Goal: Task Accomplishment & Management: Manage account settings

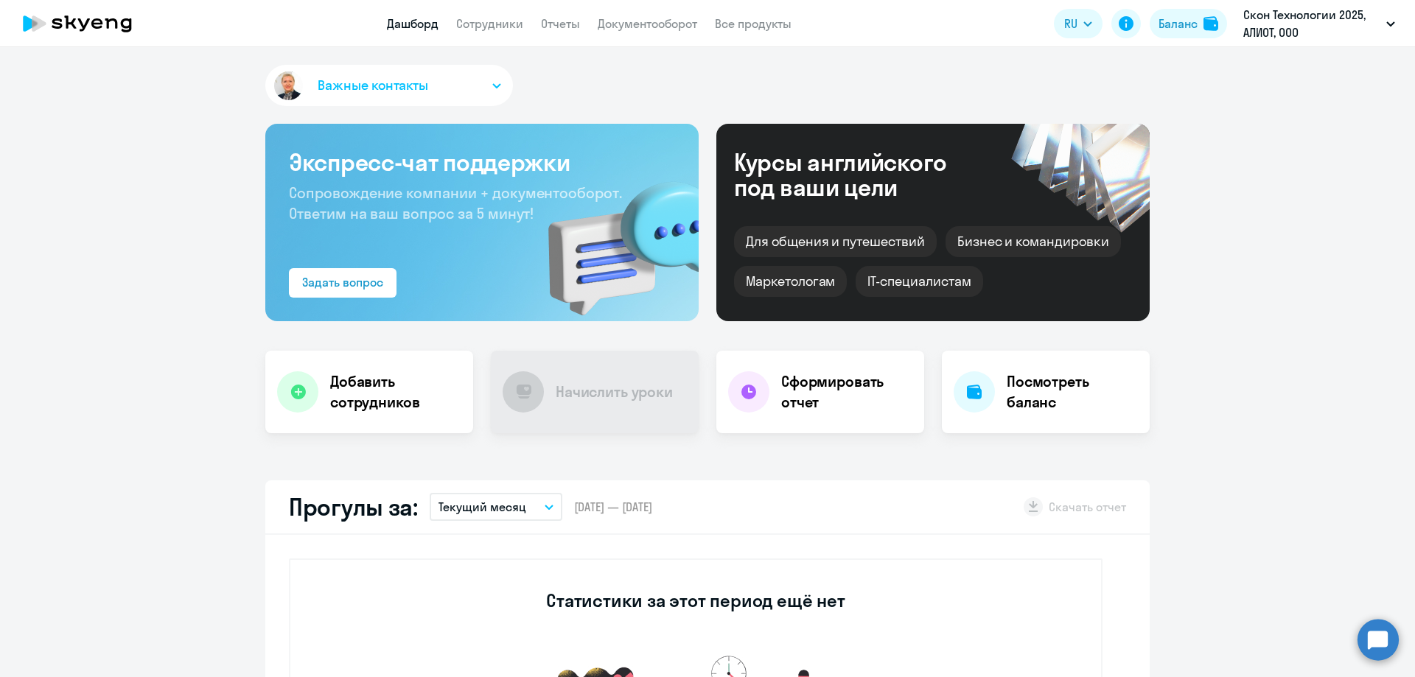
click at [497, 26] on link "Сотрудники" at bounding box center [489, 23] width 67 height 15
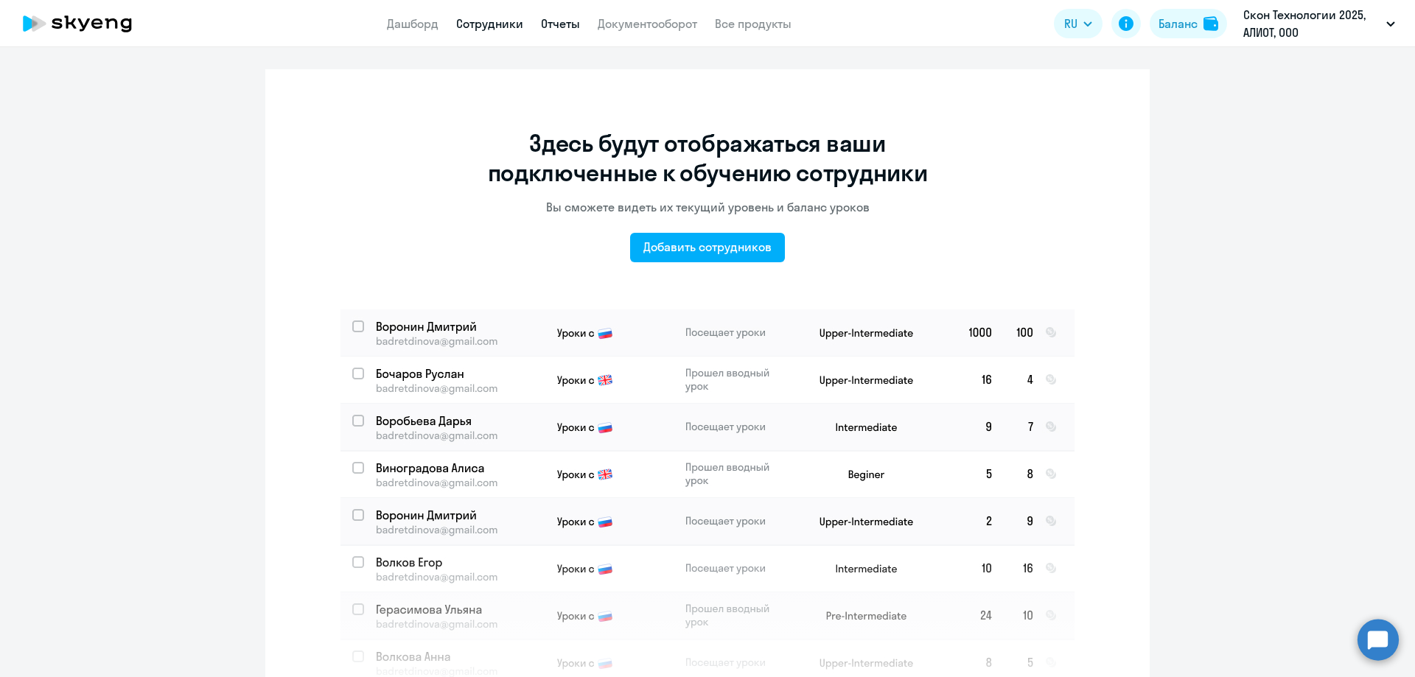
click at [564, 21] on link "Отчеты" at bounding box center [560, 23] width 39 height 15
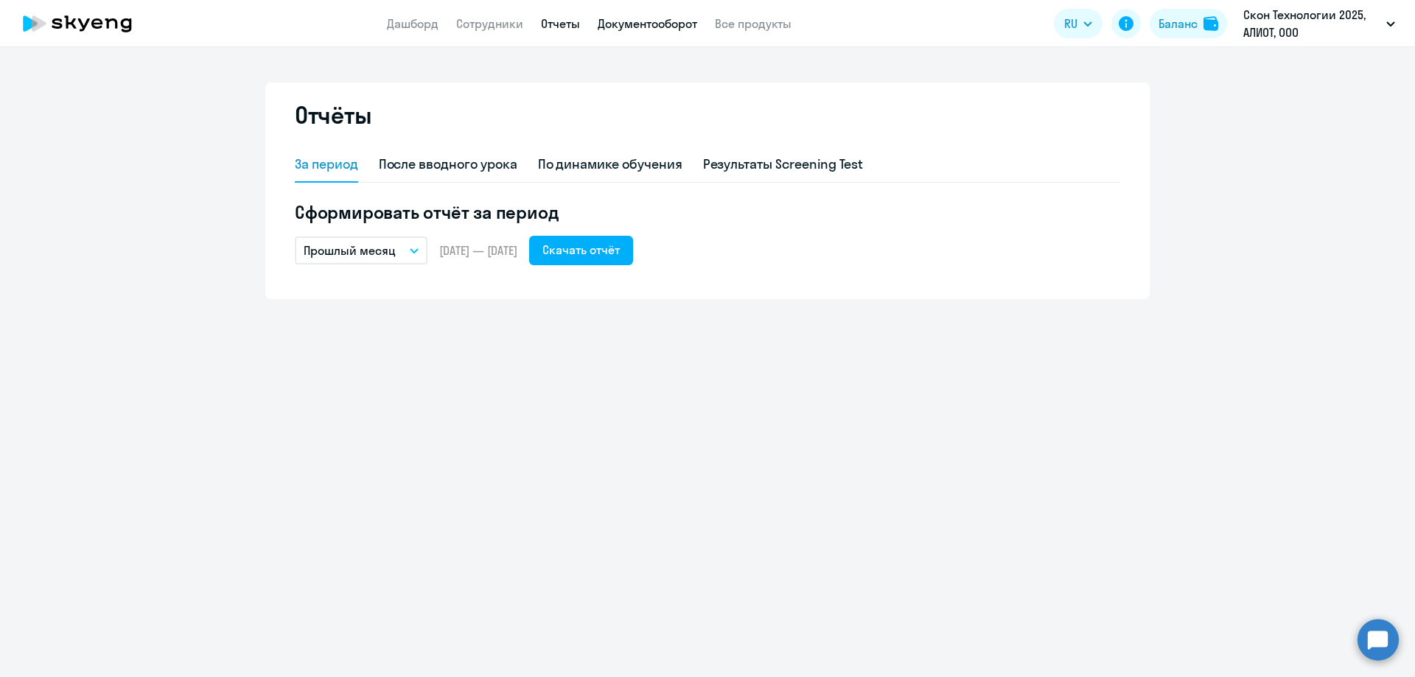
click at [626, 24] on link "Документооборот" at bounding box center [648, 23] width 100 height 15
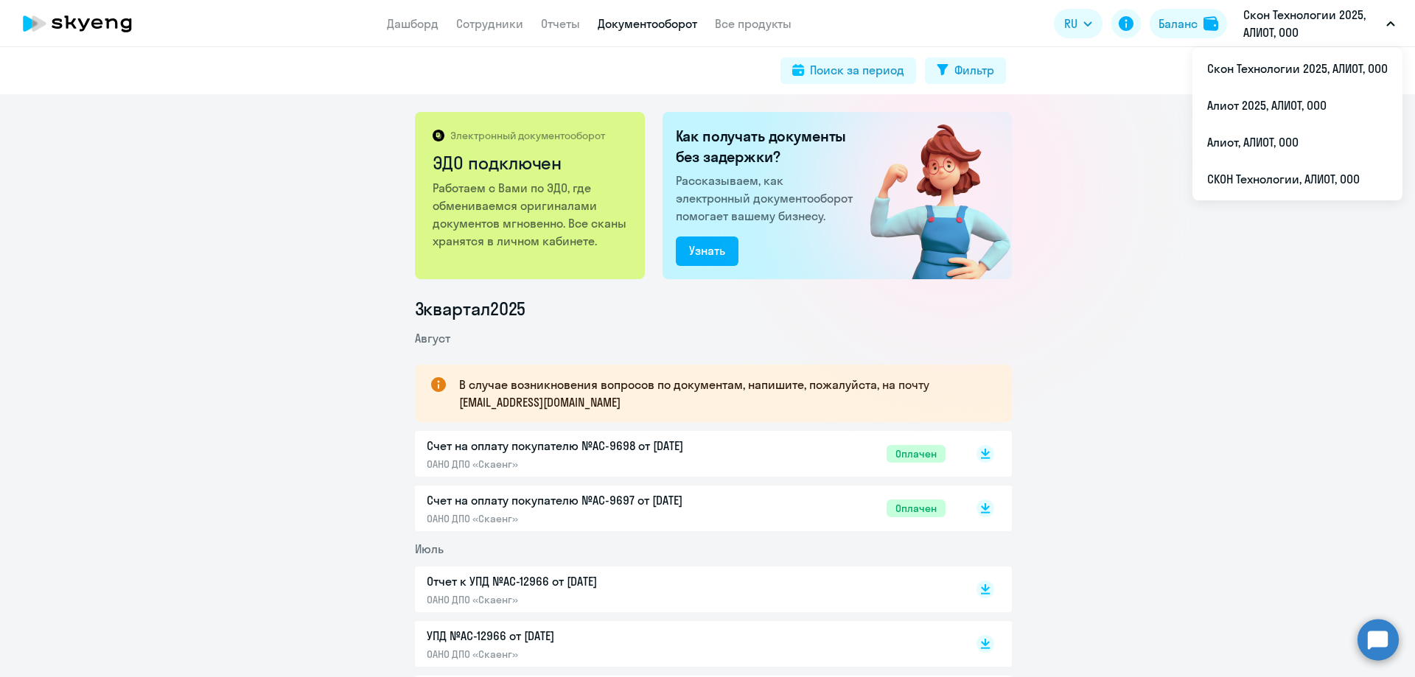
click at [1341, 29] on p "Скон Технологии 2025, АЛИОТ, ООО" at bounding box center [1312, 23] width 137 height 35
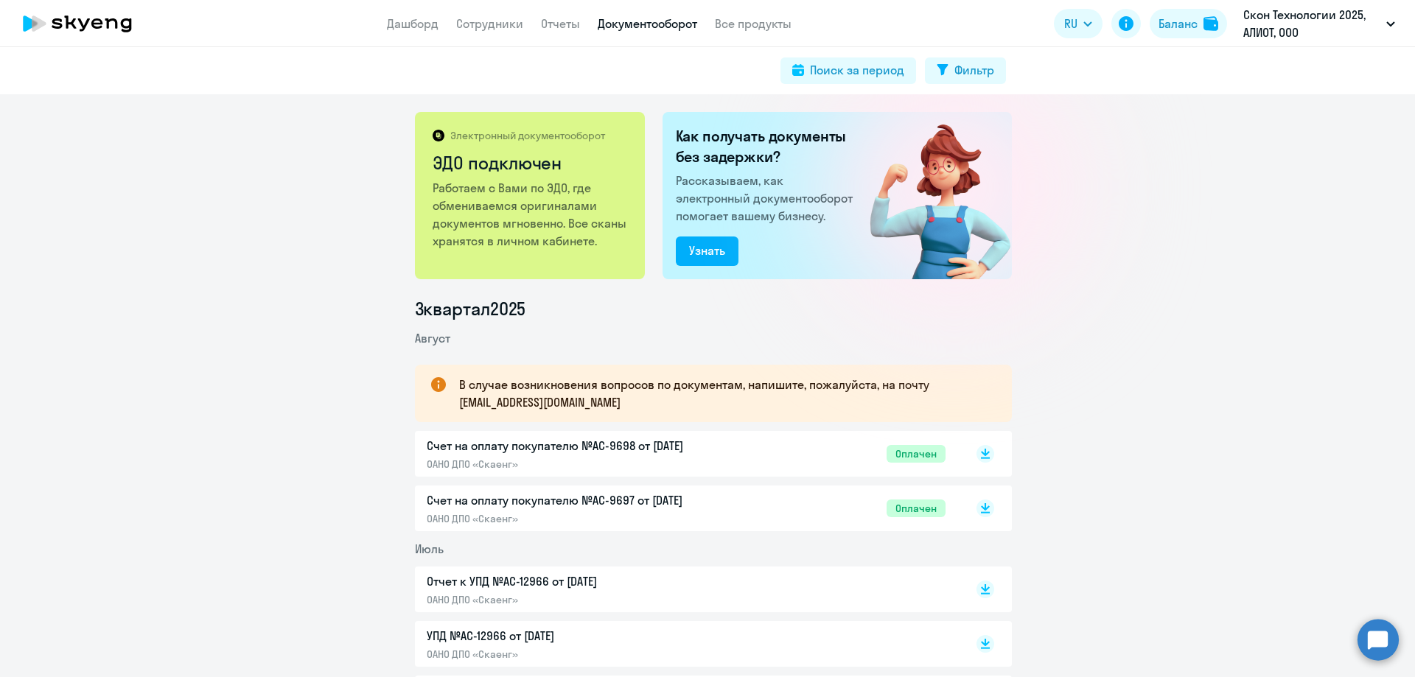
click at [1339, 29] on p "Скон Технологии 2025, АЛИОТ, ООО" at bounding box center [1312, 23] width 137 height 35
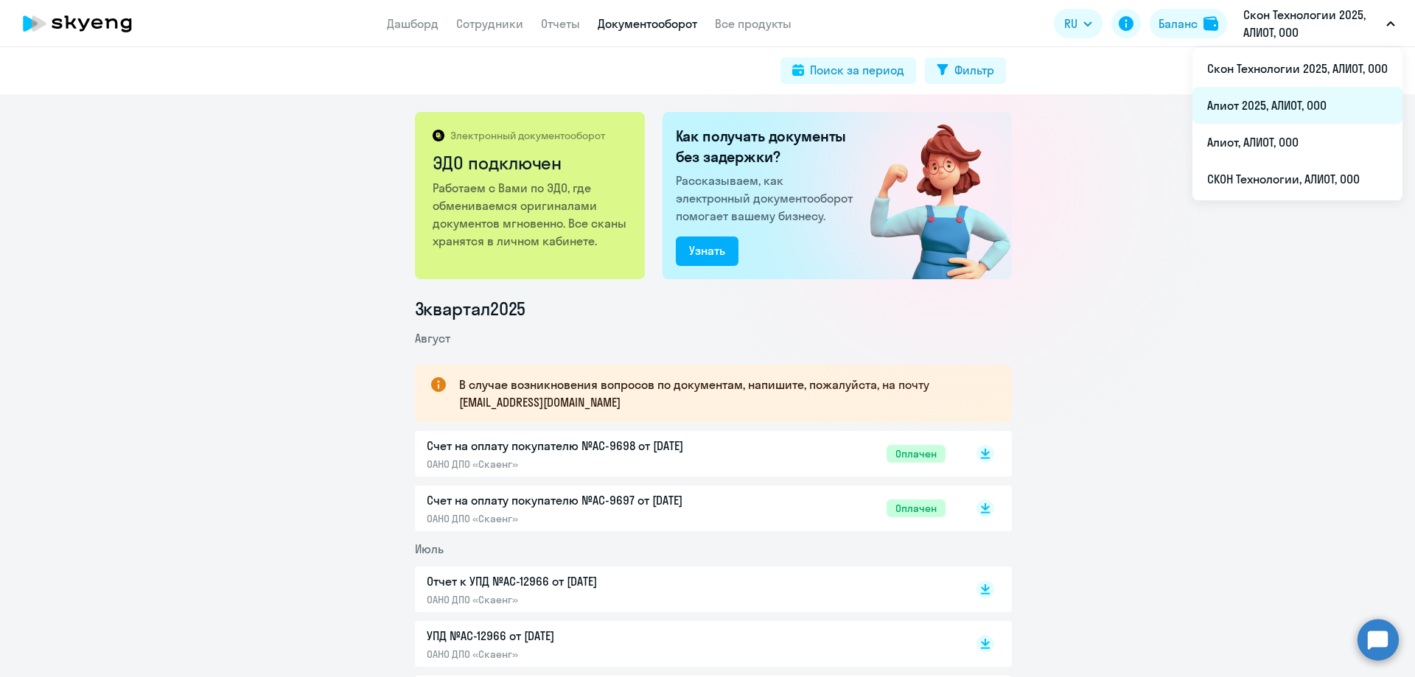
click at [1313, 99] on li "Алиот 2025, АЛИОТ, ООО" at bounding box center [1298, 105] width 210 height 37
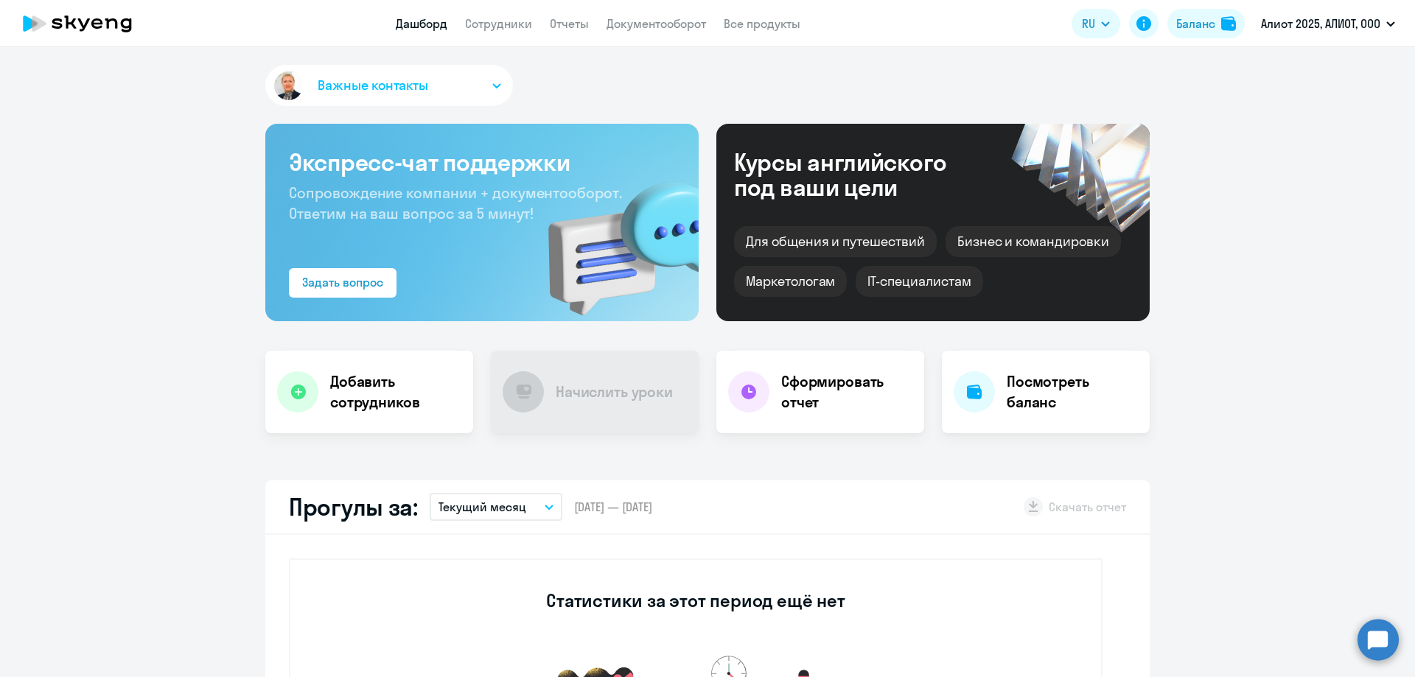
click at [494, 84] on icon "button" at bounding box center [496, 86] width 7 height 4
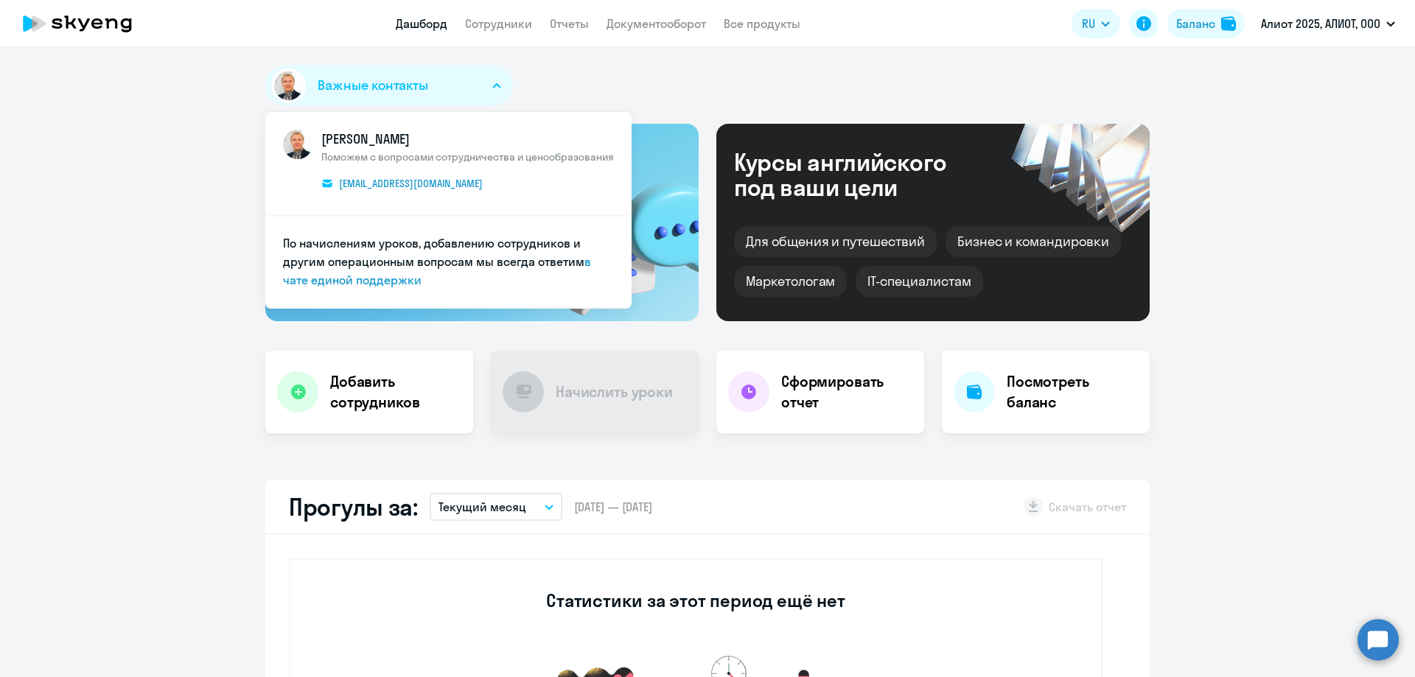
click at [494, 84] on icon "button" at bounding box center [496, 85] width 9 height 5
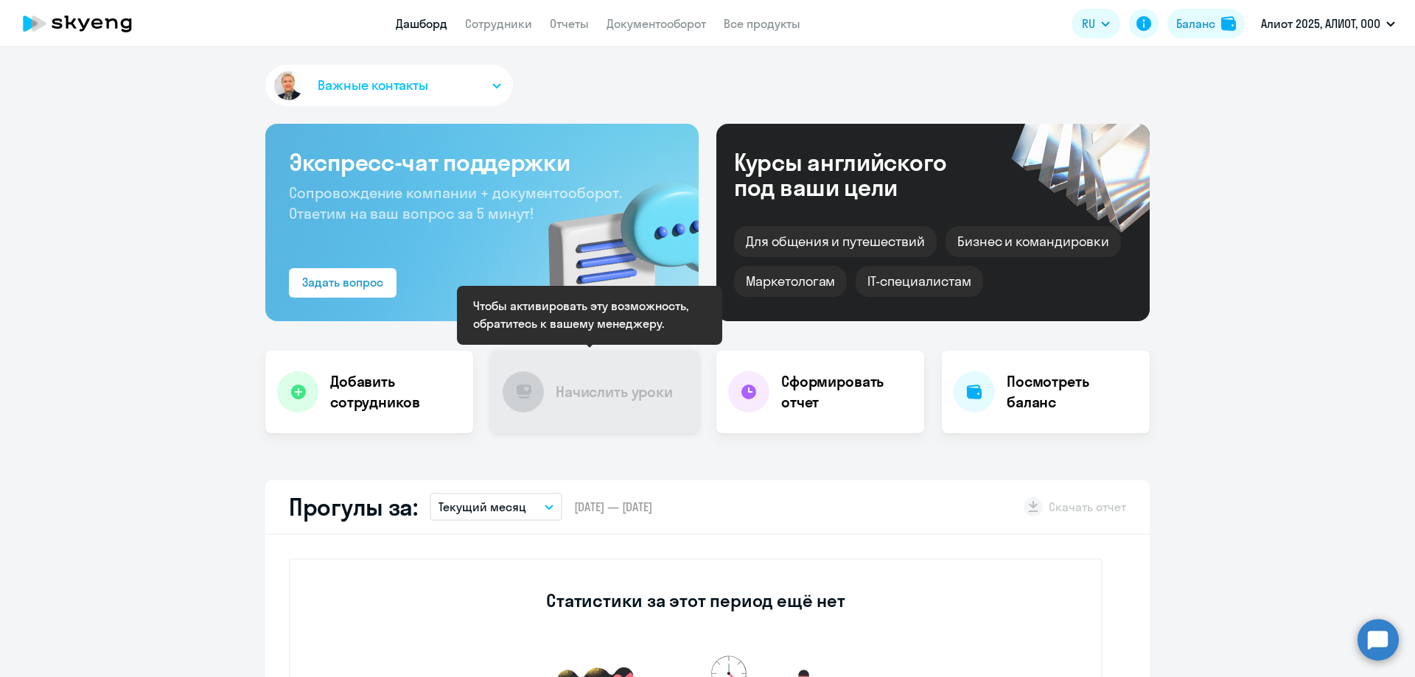
click at [602, 391] on h4 "Начислить уроки" at bounding box center [614, 392] width 117 height 21
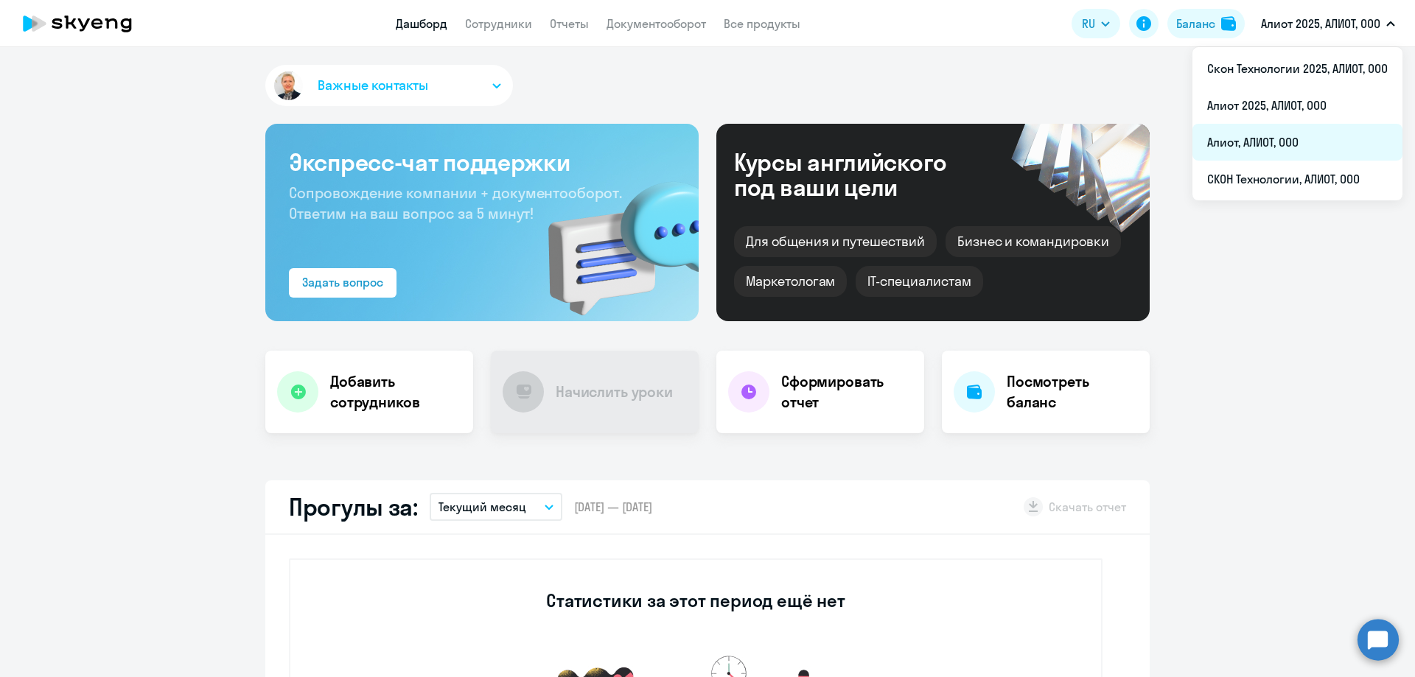
click at [1303, 139] on li "Алиот, АЛИОТ, ООО" at bounding box center [1298, 142] width 210 height 37
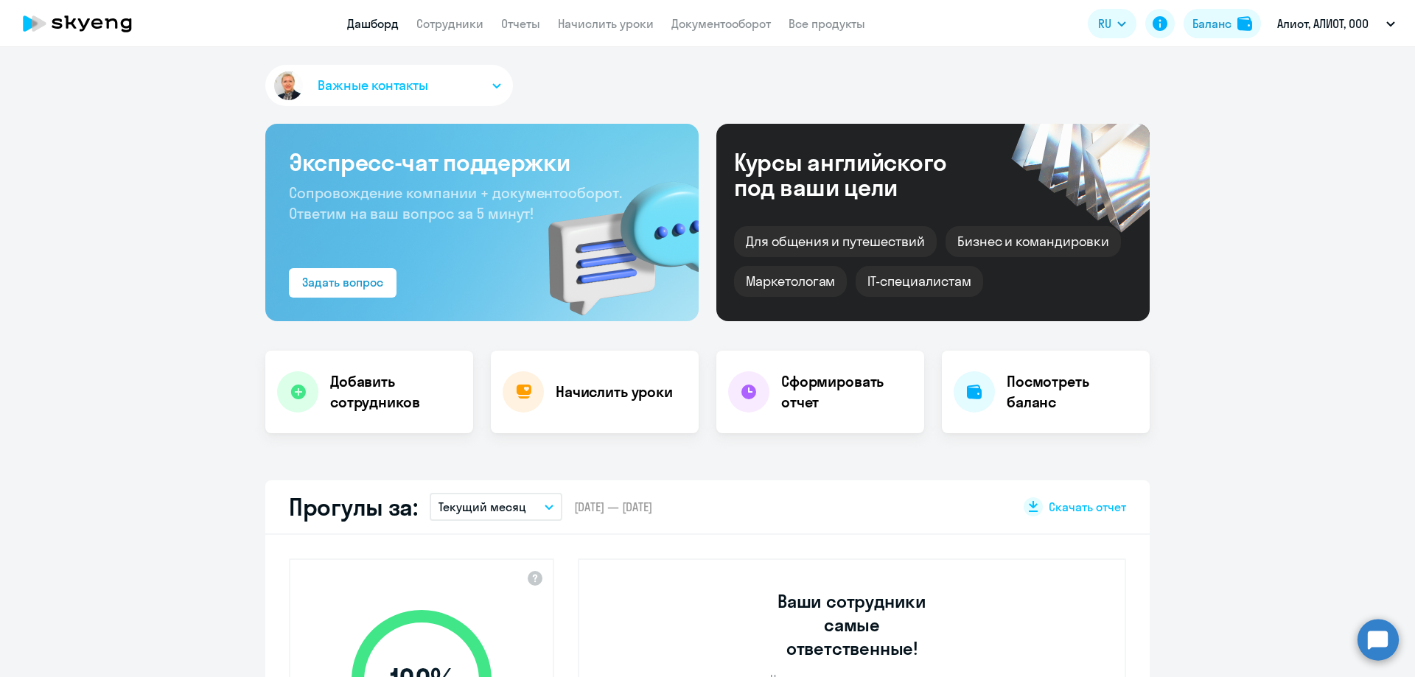
scroll to position [221, 0]
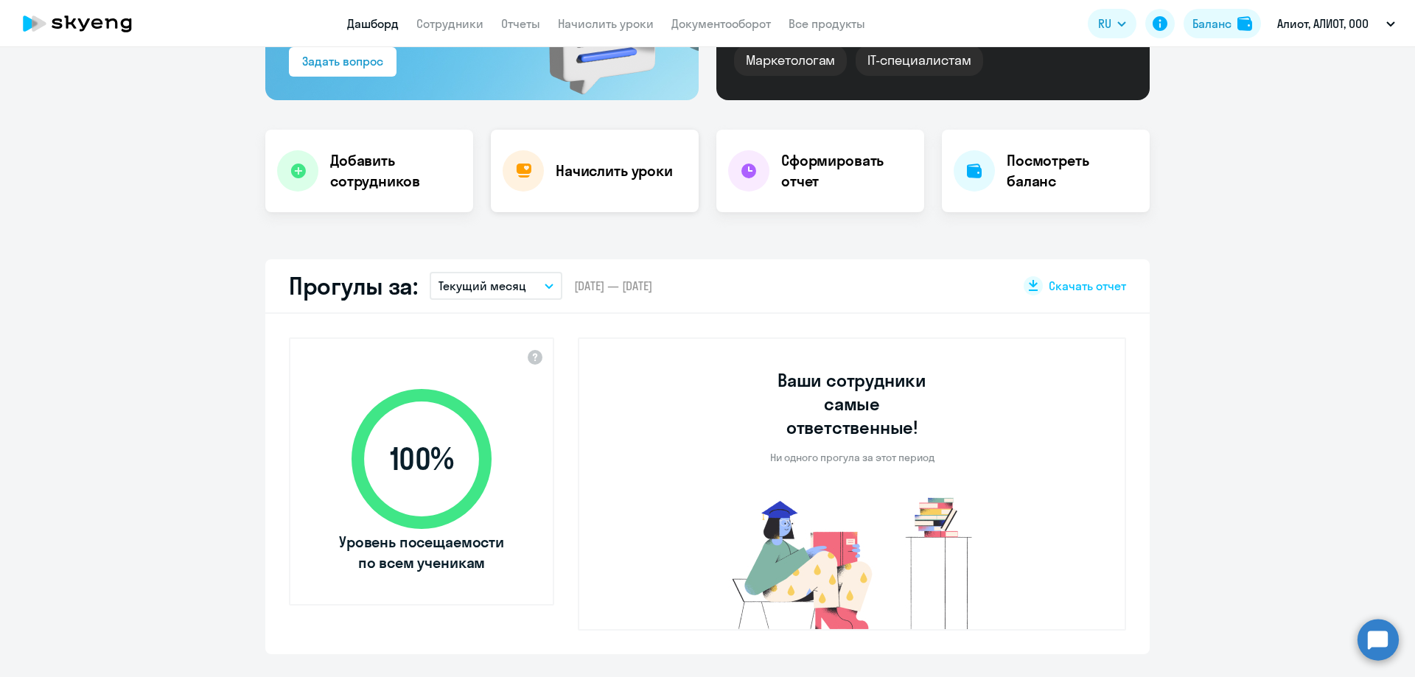
click at [548, 176] on div "Начислить уроки" at bounding box center [595, 171] width 208 height 83
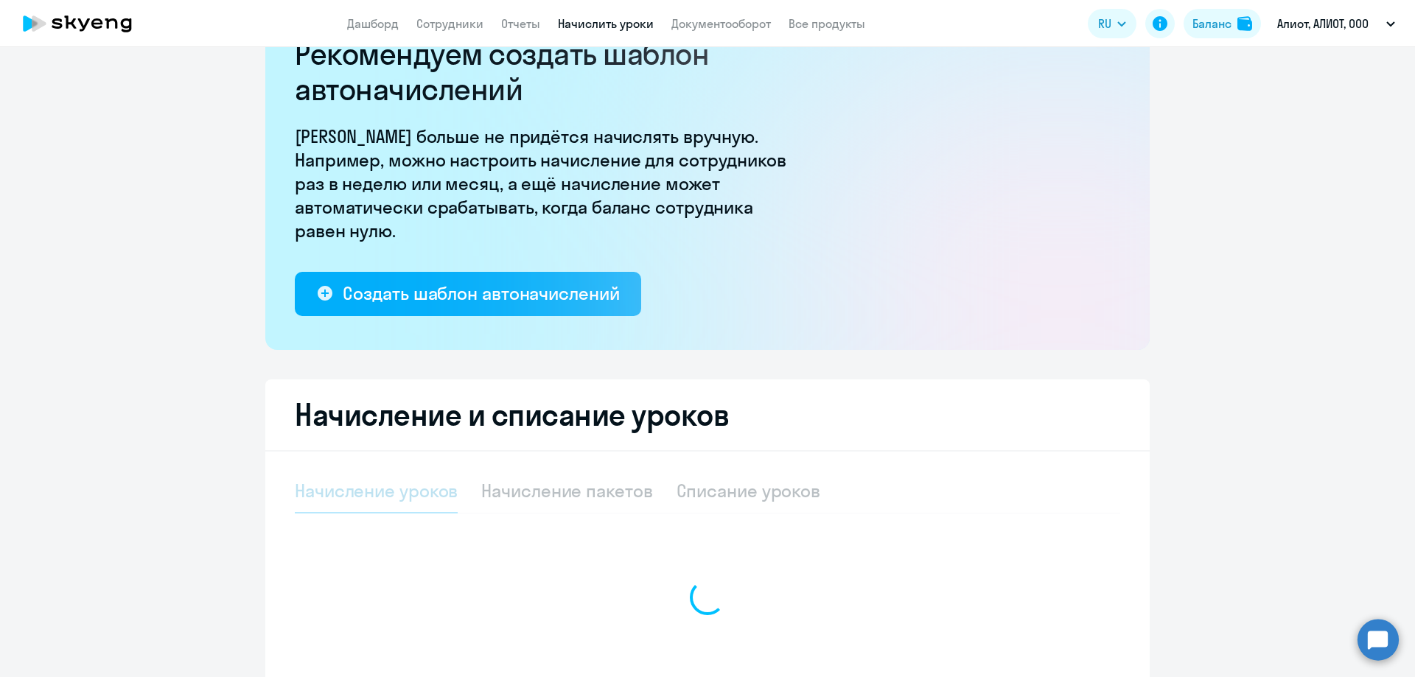
select select "10"
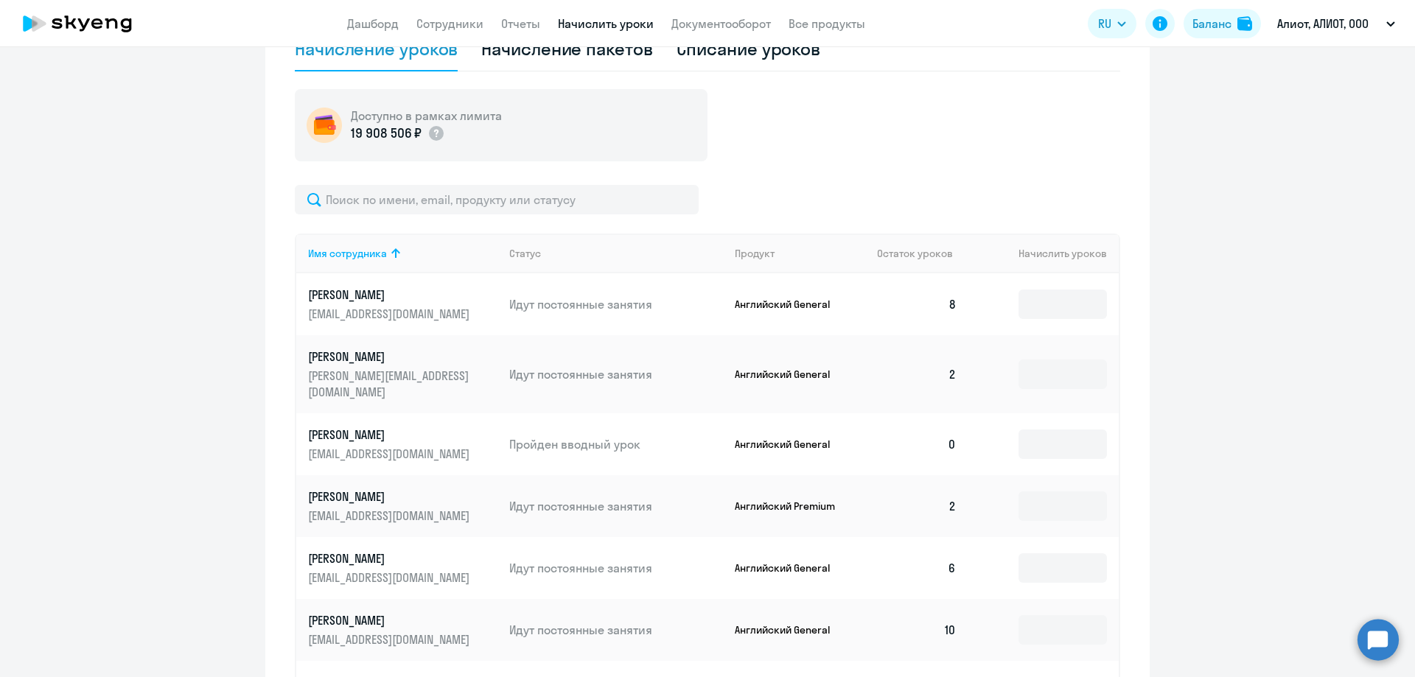
scroll to position [652, 0]
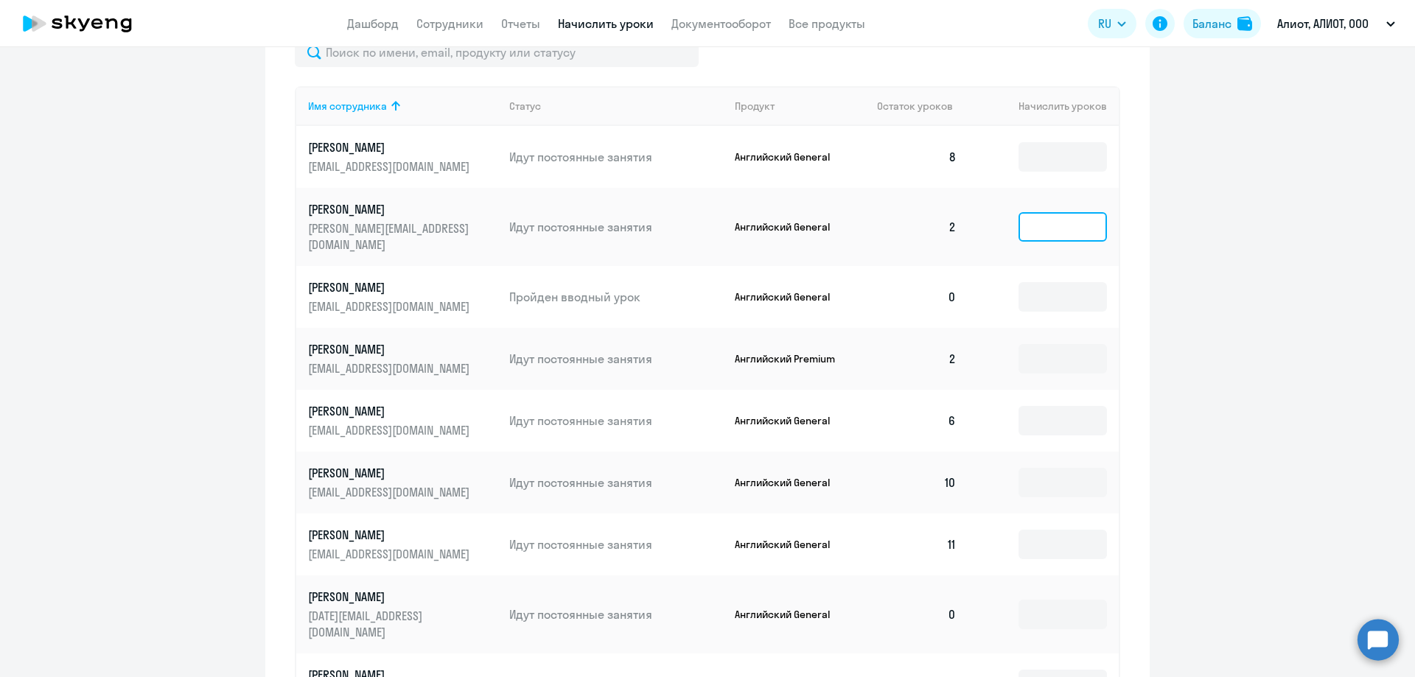
click at [1068, 219] on input at bounding box center [1063, 226] width 88 height 29
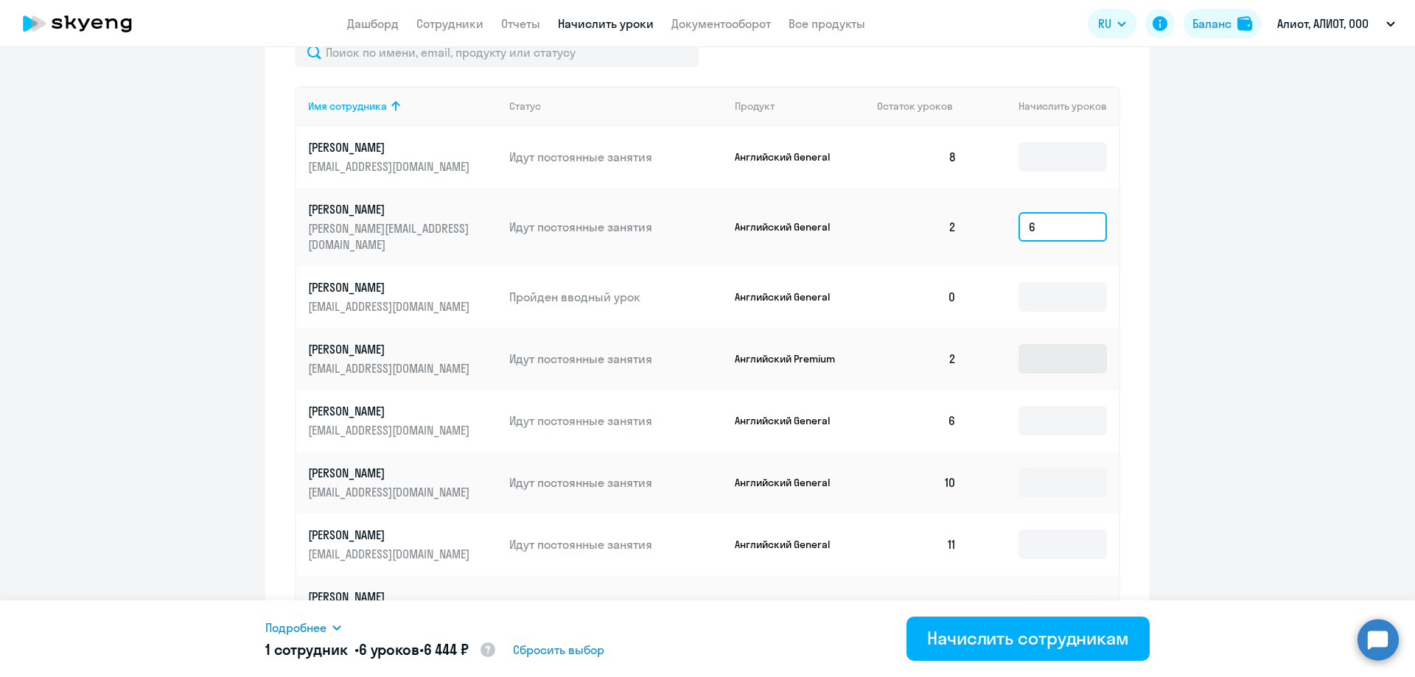
type input "6"
click at [1066, 344] on input at bounding box center [1063, 358] width 88 height 29
type input "4"
click at [1035, 406] on input at bounding box center [1063, 420] width 88 height 29
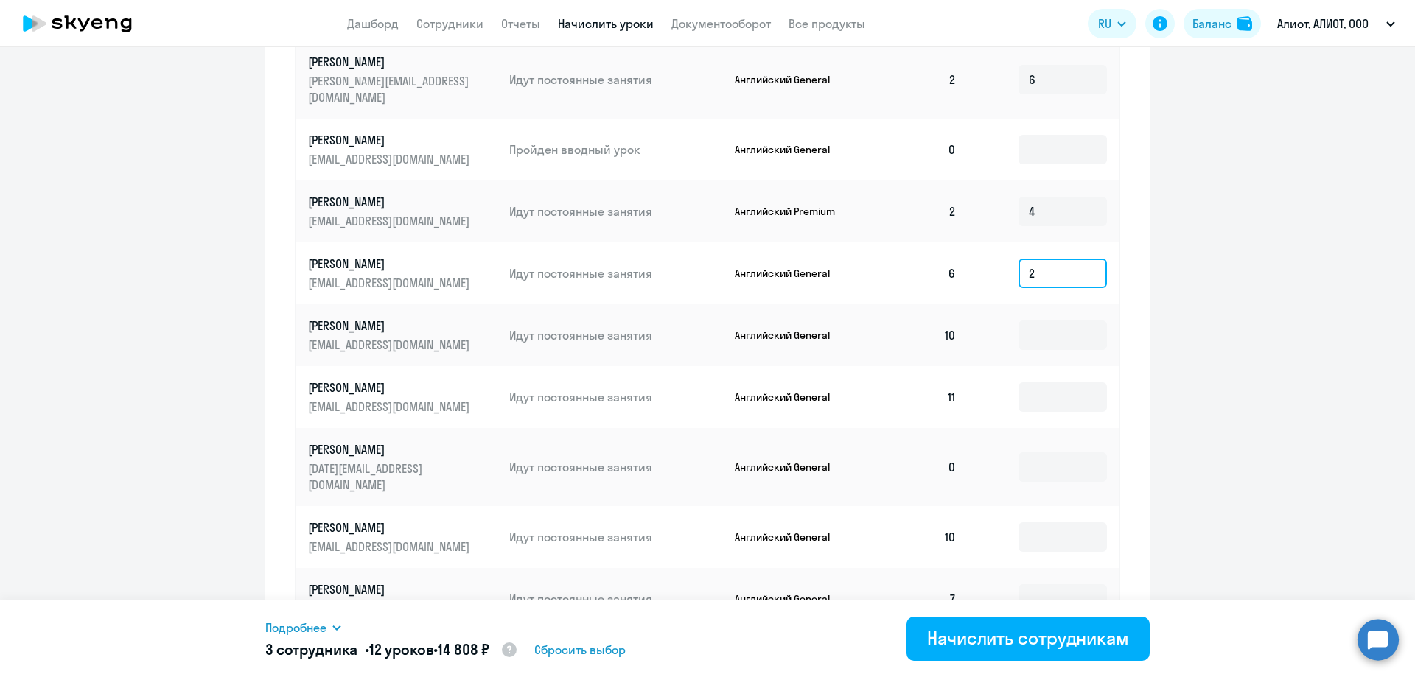
scroll to position [844, 0]
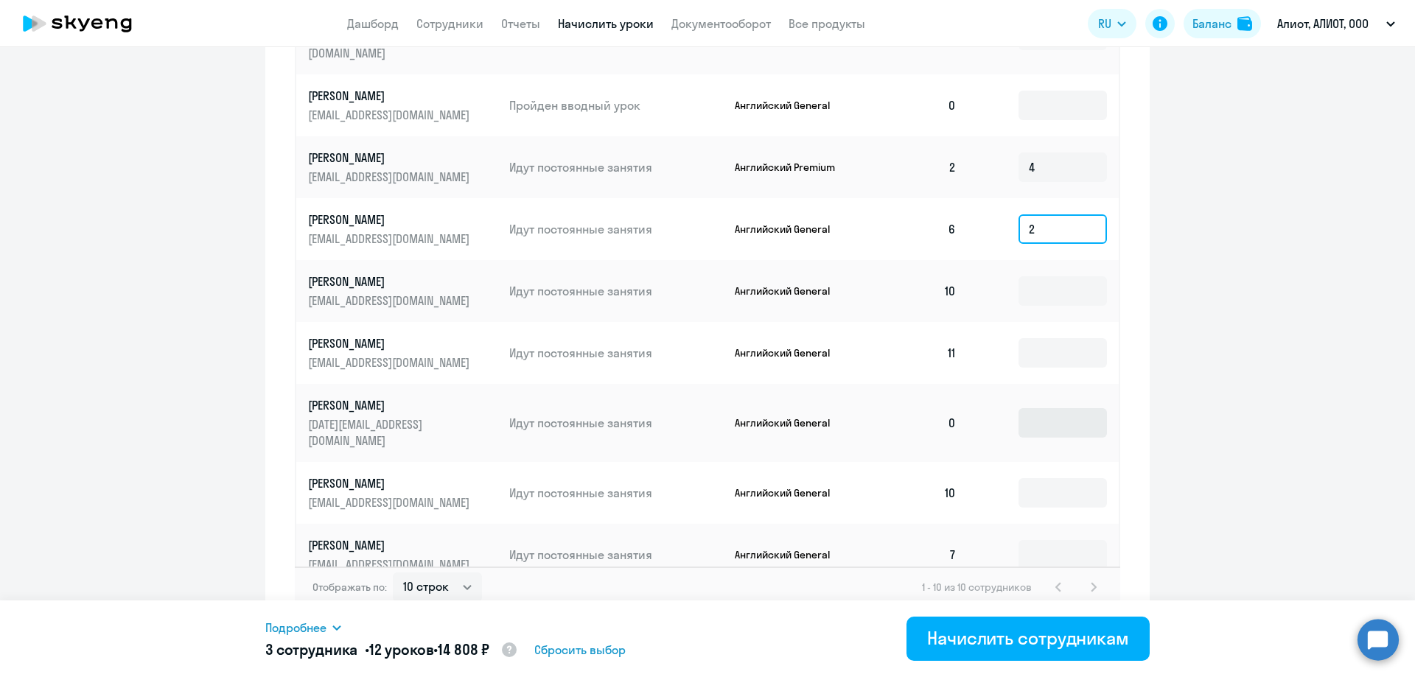
type input "2"
click at [1026, 408] on input at bounding box center [1063, 422] width 88 height 29
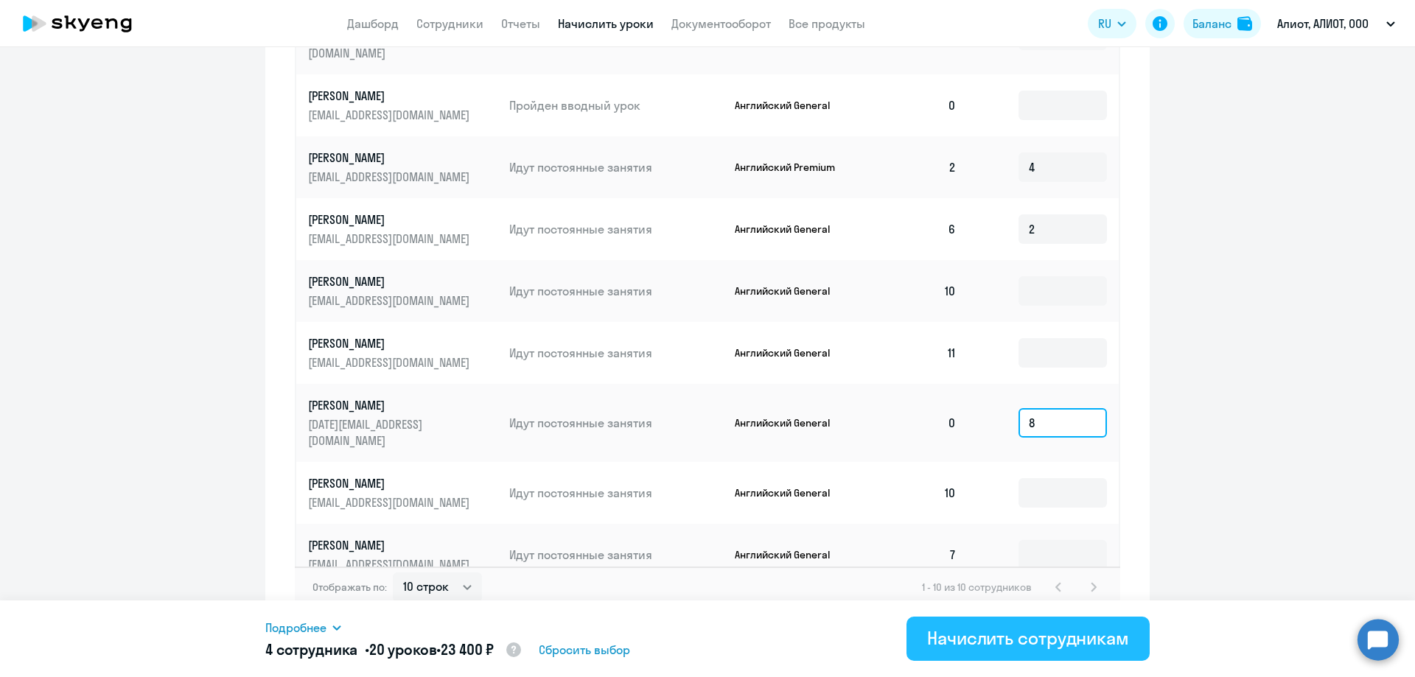
type input "8"
click at [1110, 644] on div "Начислить сотрудникам" at bounding box center [1028, 639] width 202 height 24
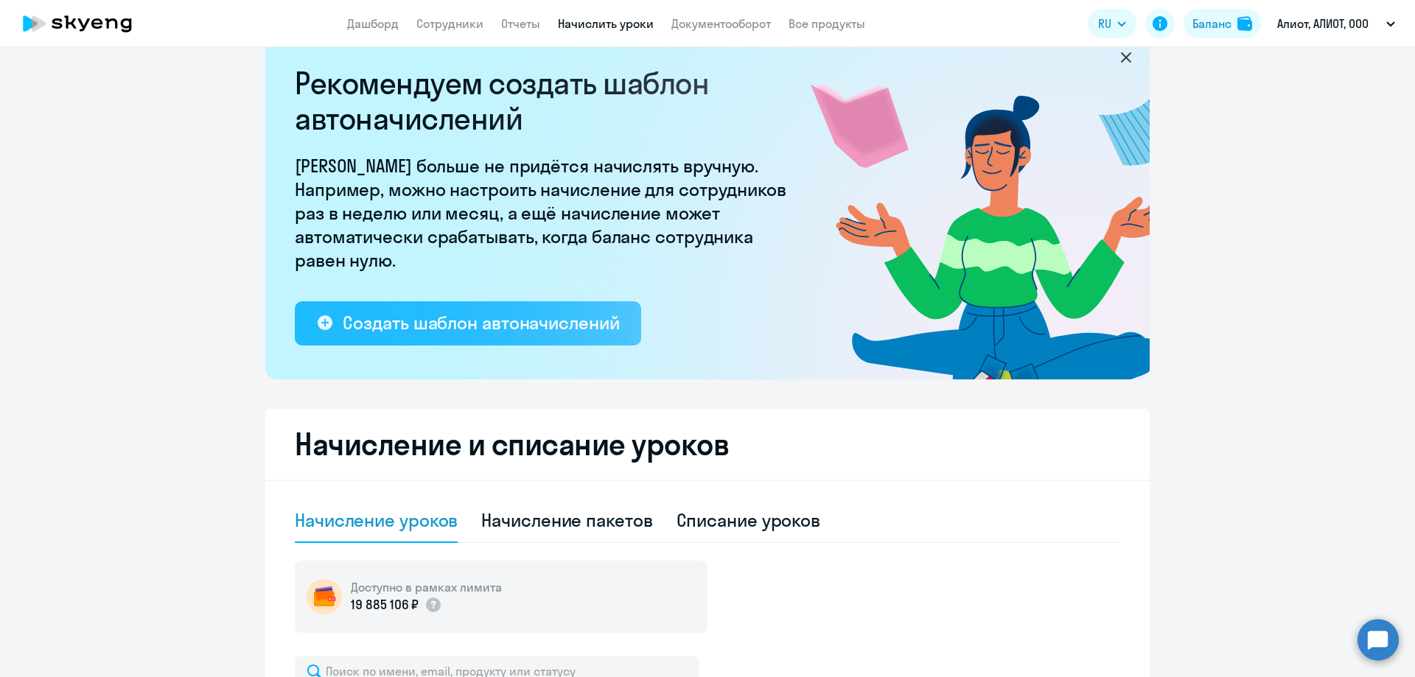
scroll to position [0, 0]
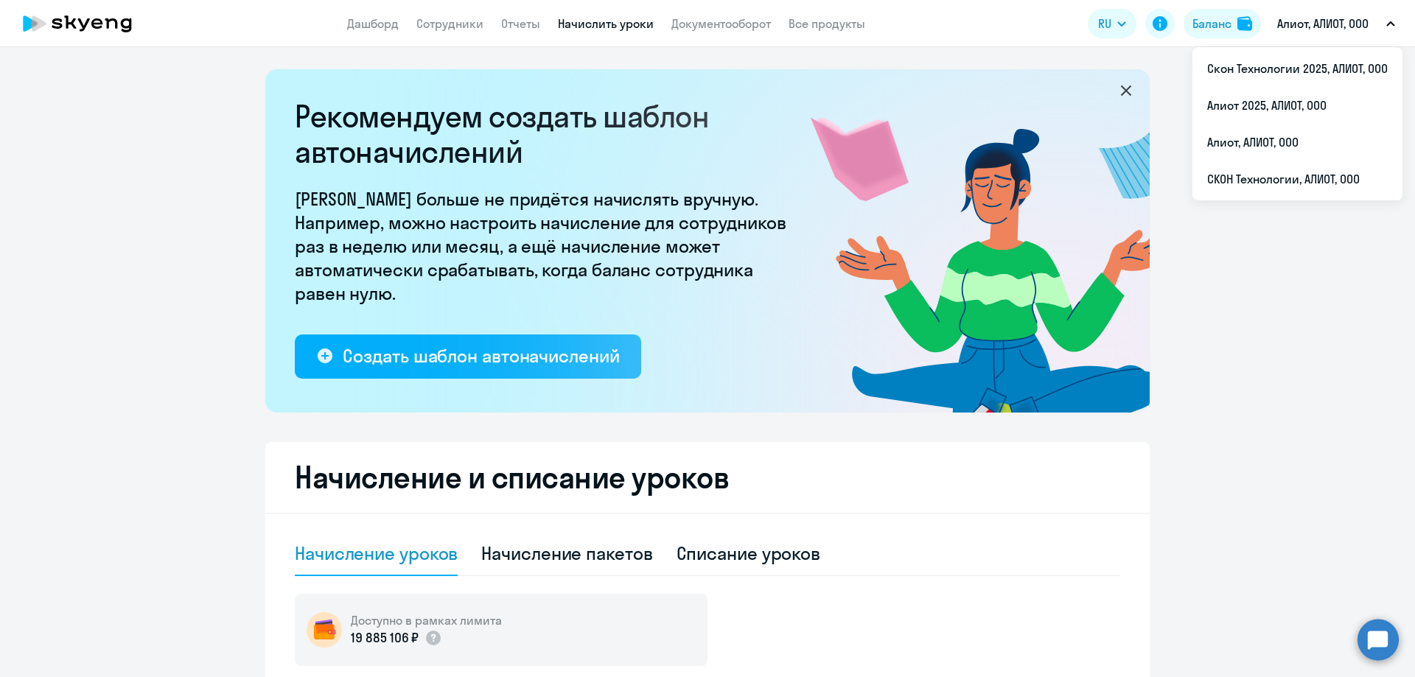
click at [1356, 29] on p "Алиот, АЛИОТ, ООО" at bounding box center [1322, 24] width 91 height 18
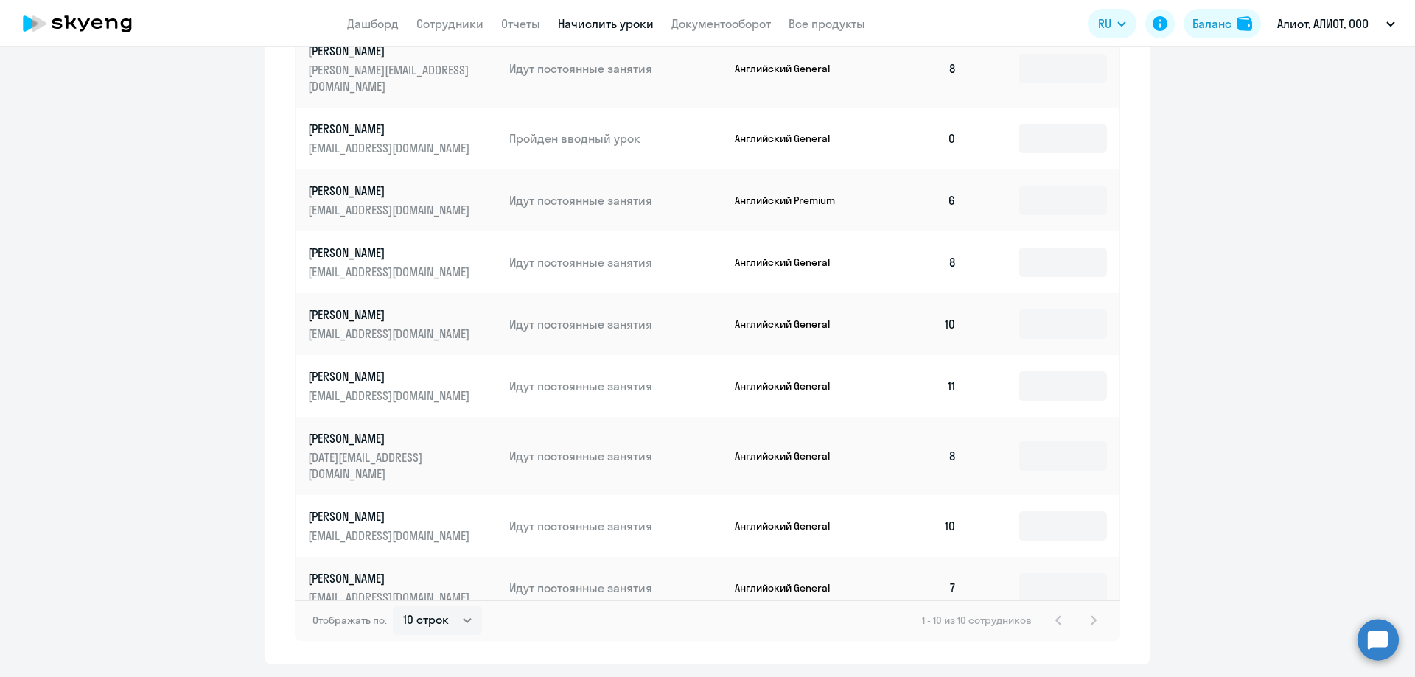
scroll to position [844, 0]
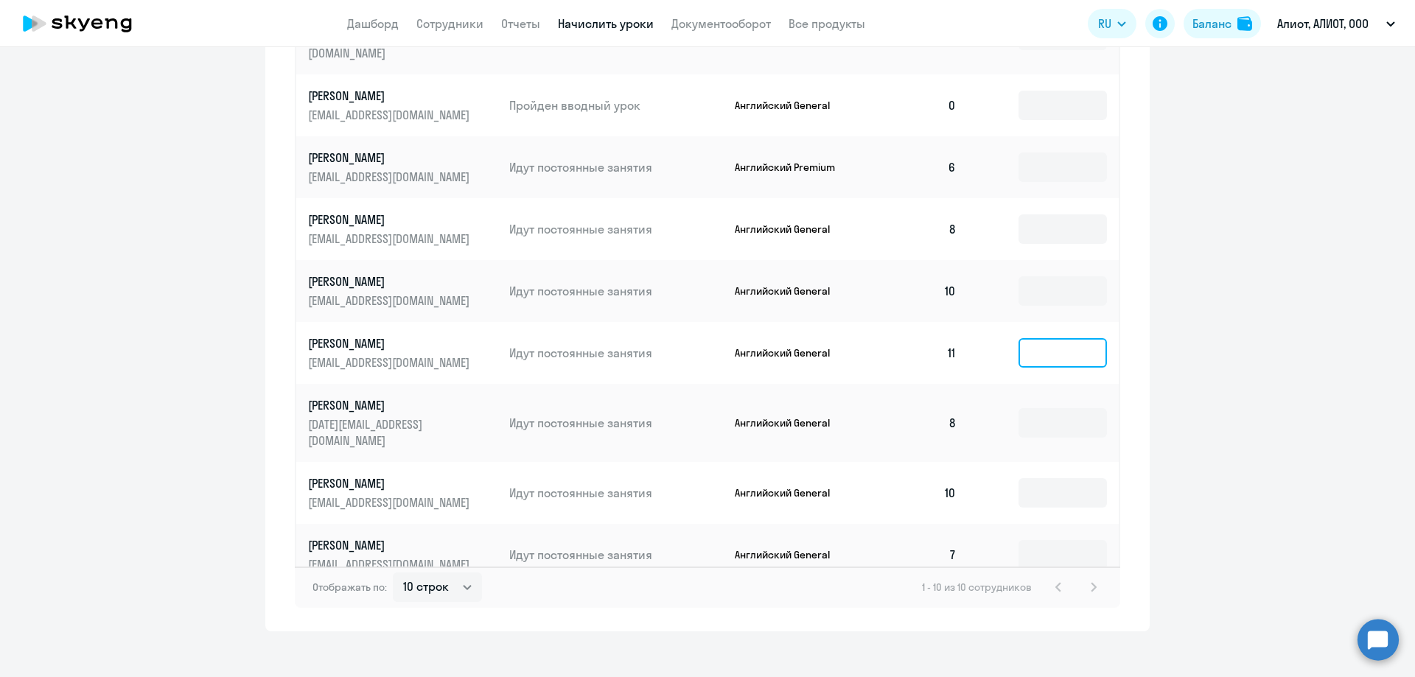
click at [1069, 338] on input at bounding box center [1063, 352] width 88 height 29
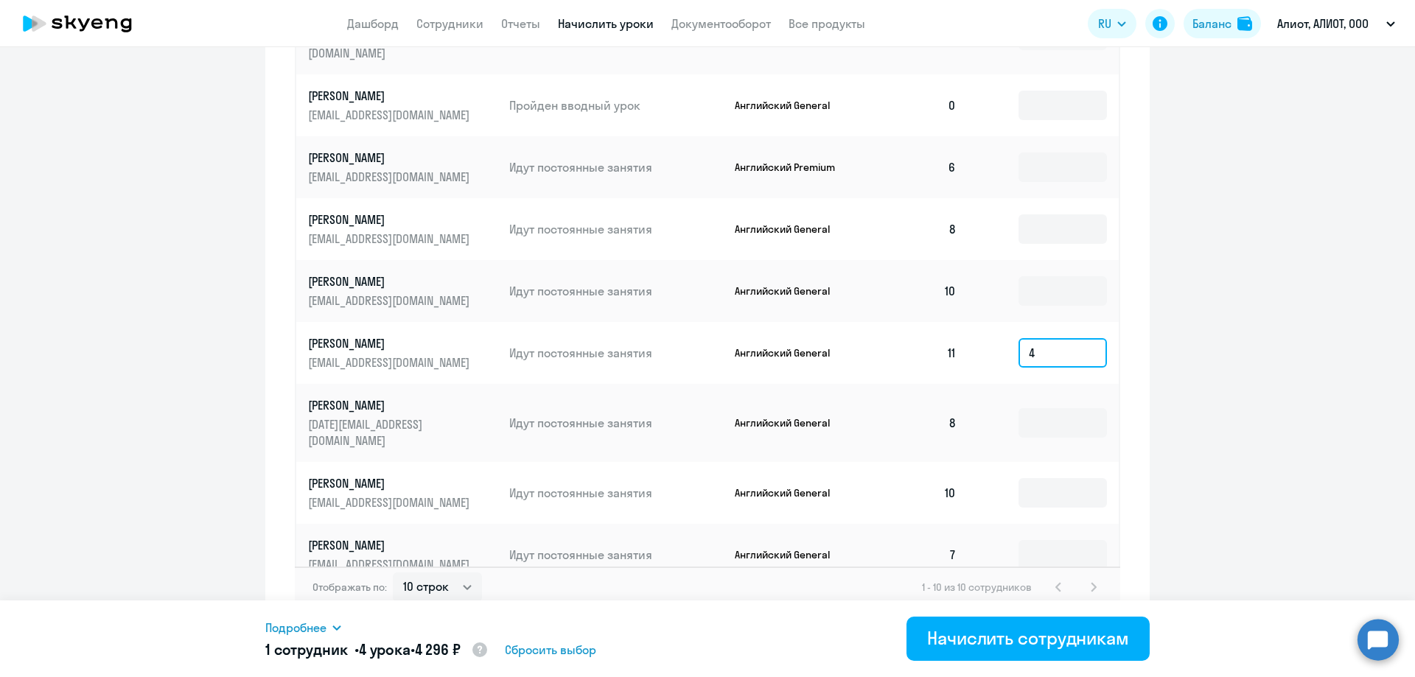
type input "4"
drag, startPoint x: 1036, startPoint y: 335, endPoint x: 1002, endPoint y: 335, distance: 33.9
click at [1002, 335] on td "4" at bounding box center [1044, 353] width 150 height 62
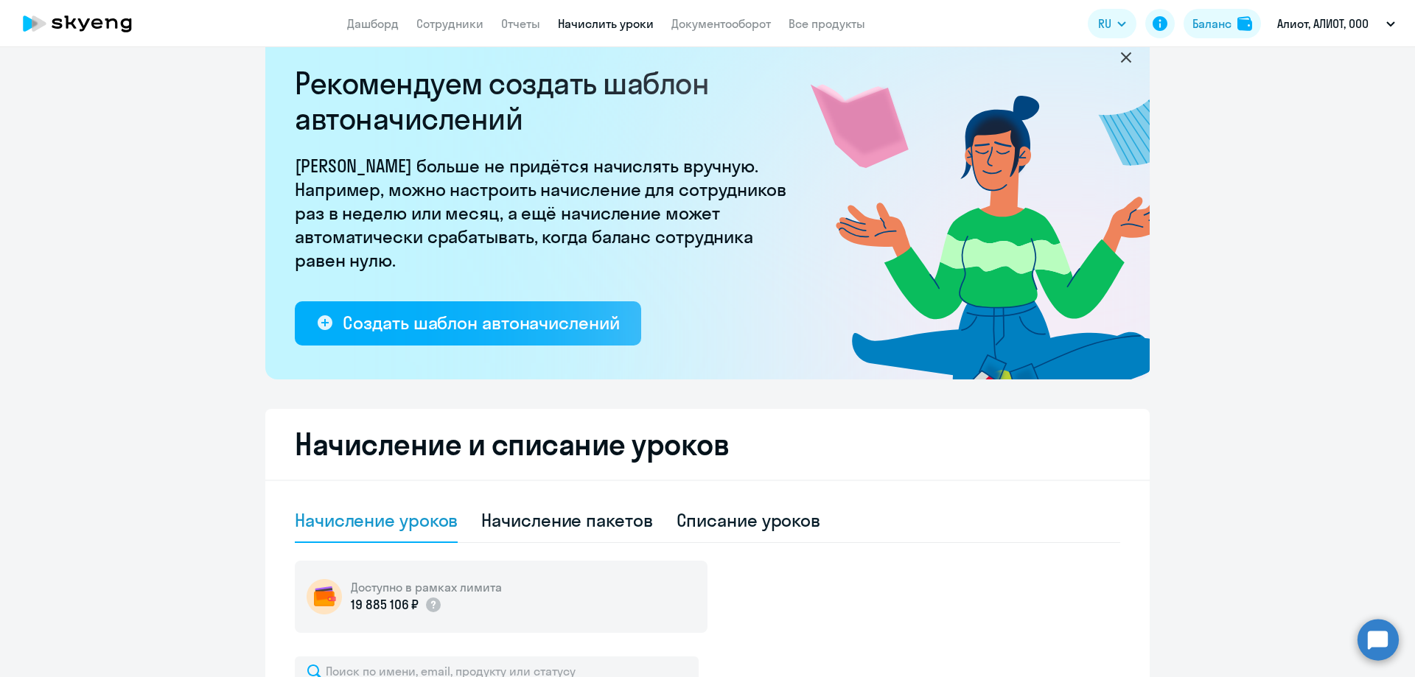
scroll to position [254, 0]
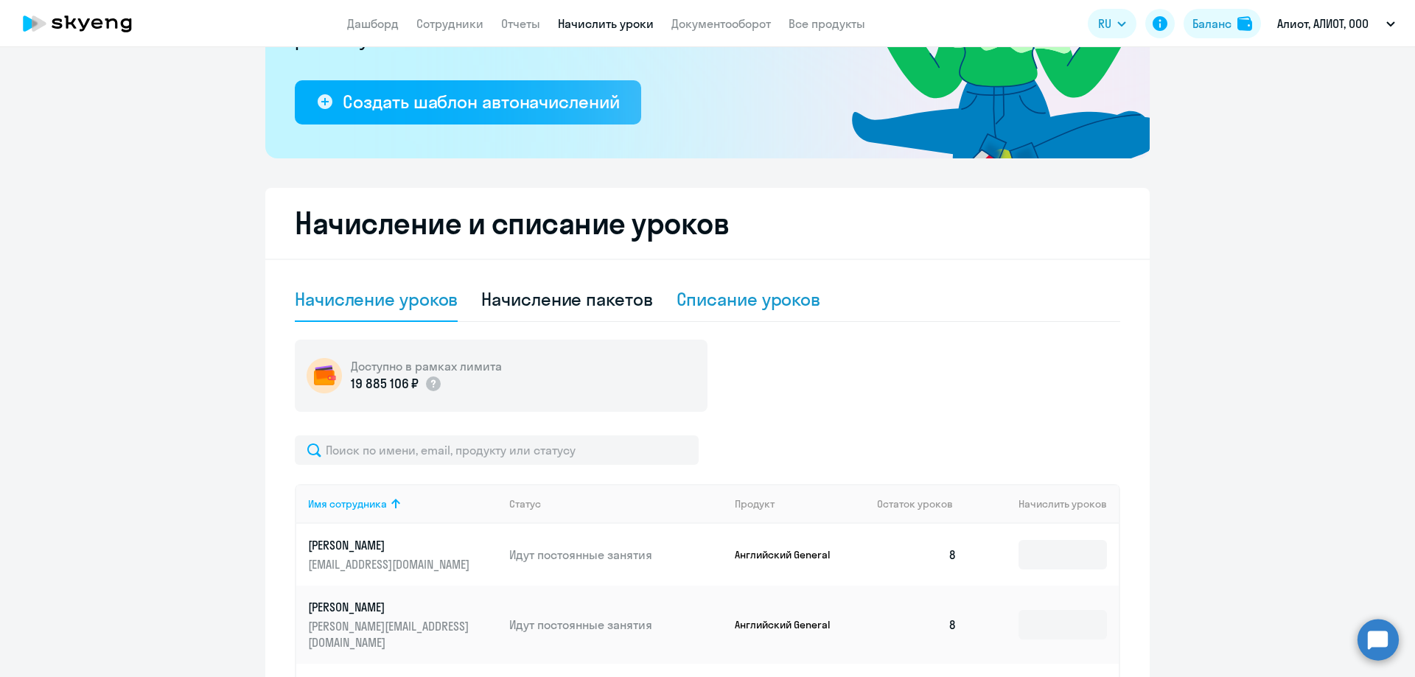
click at [770, 299] on div "Списание уроков" at bounding box center [749, 299] width 144 height 24
select select "10"
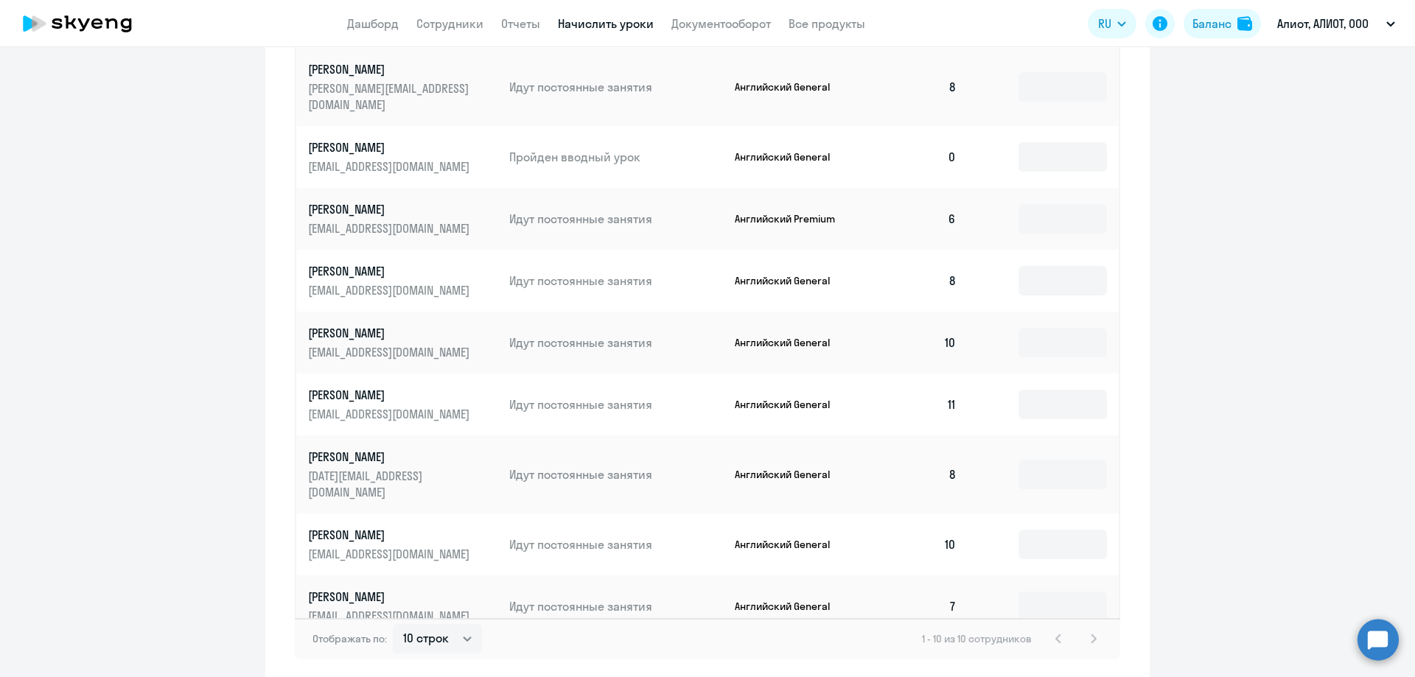
scroll to position [748, 0]
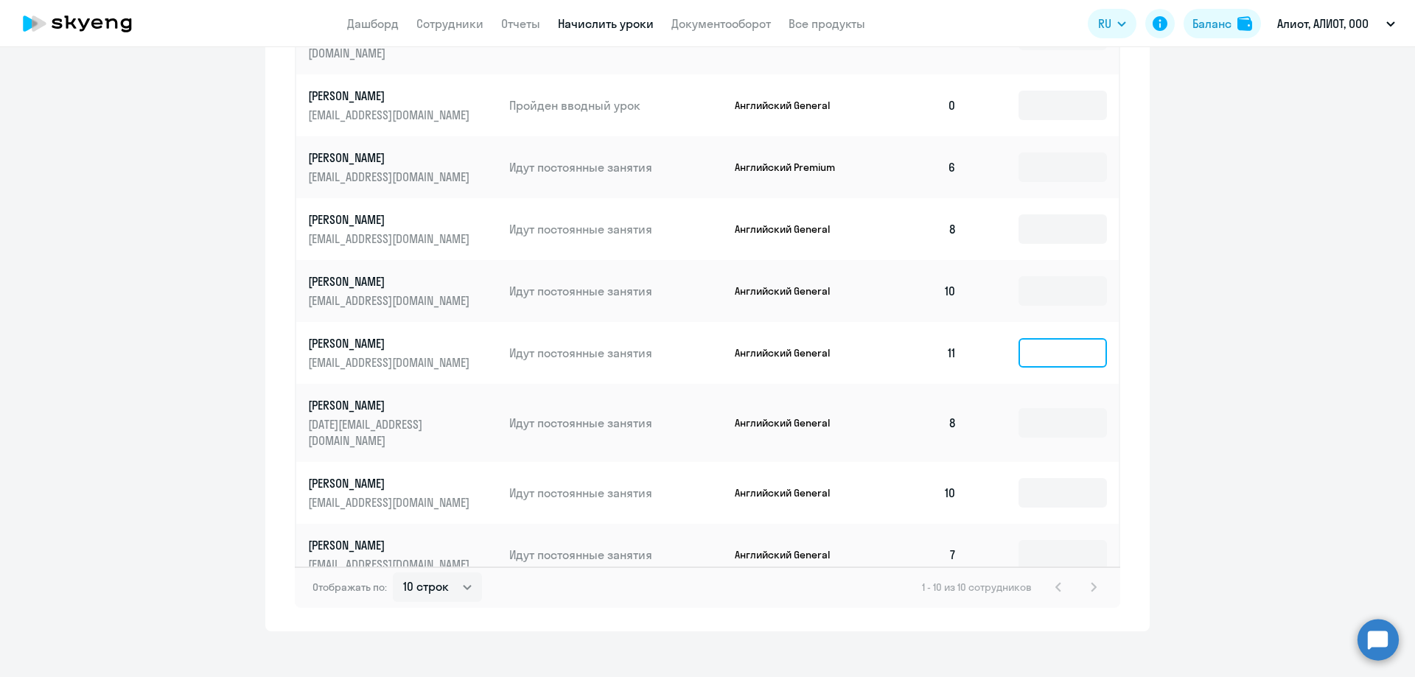
click at [1072, 341] on input at bounding box center [1063, 352] width 88 height 29
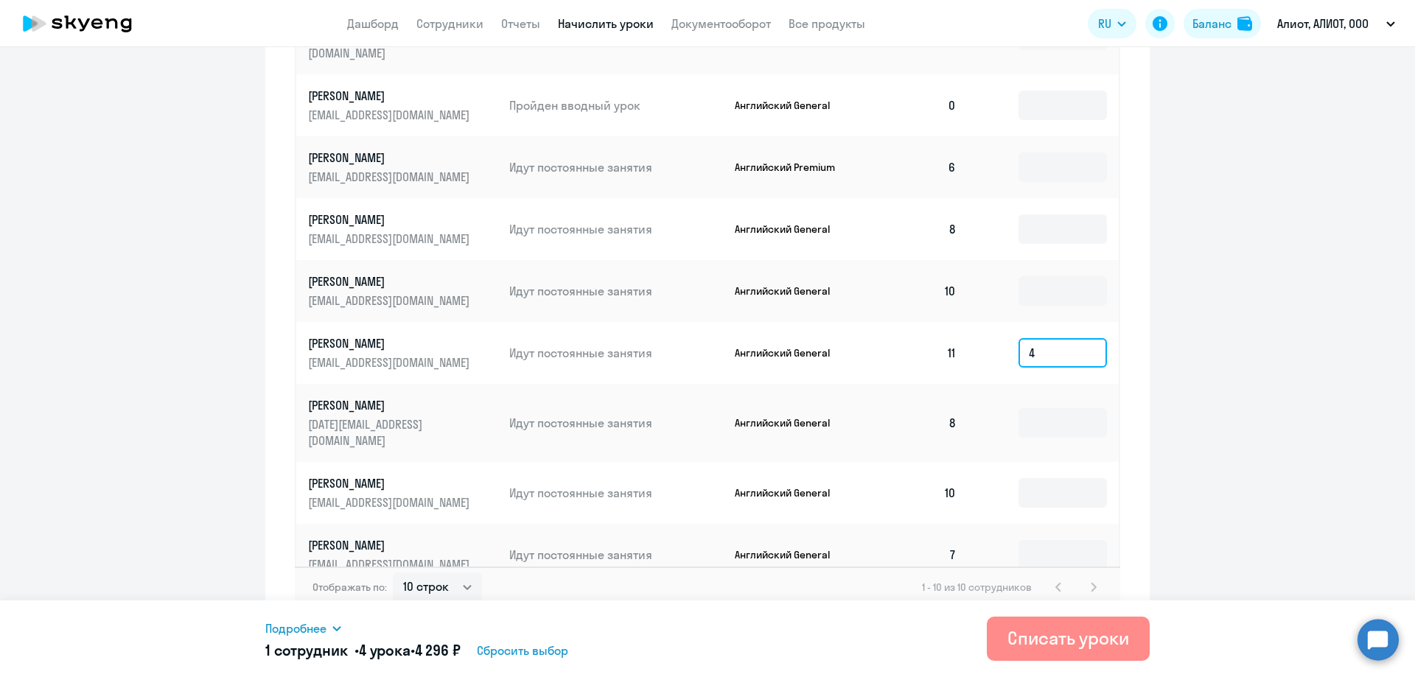
type input "4"
click at [1074, 635] on div "Списать уроки" at bounding box center [1069, 639] width 122 height 24
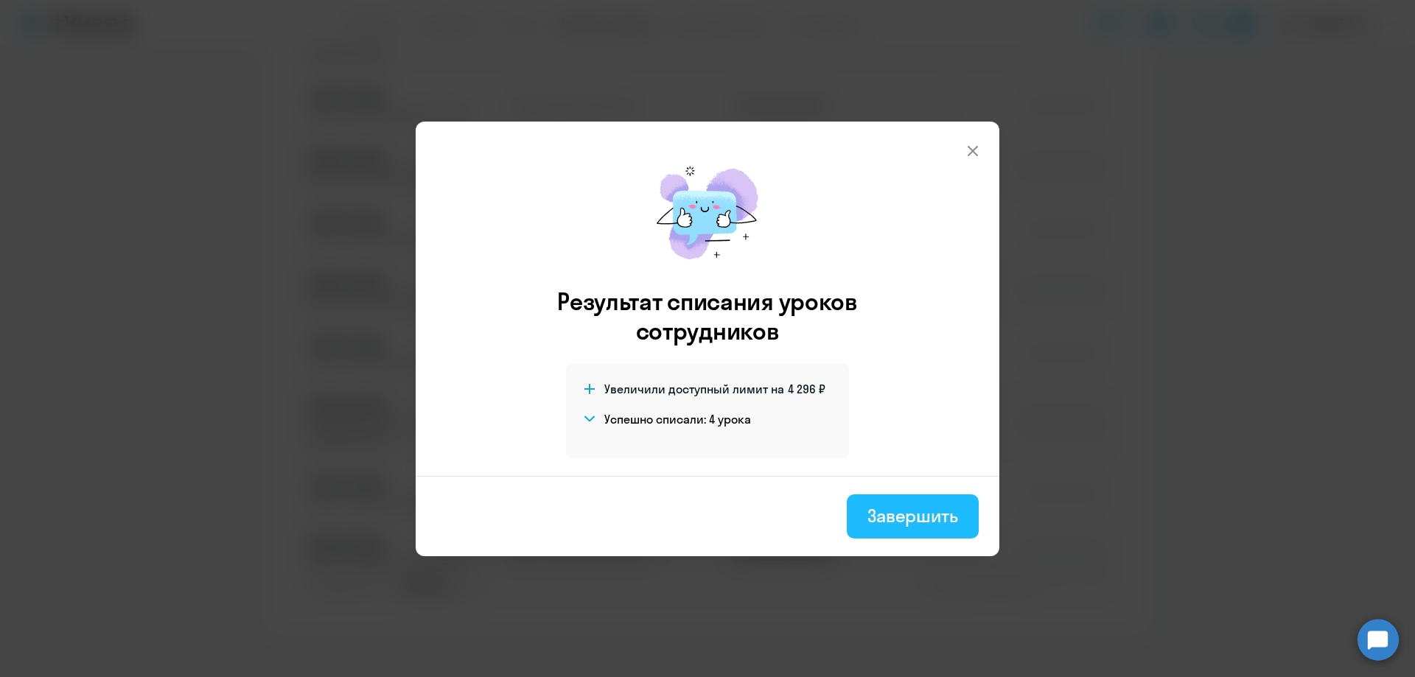
click at [910, 520] on div "Завершить" at bounding box center [913, 516] width 91 height 24
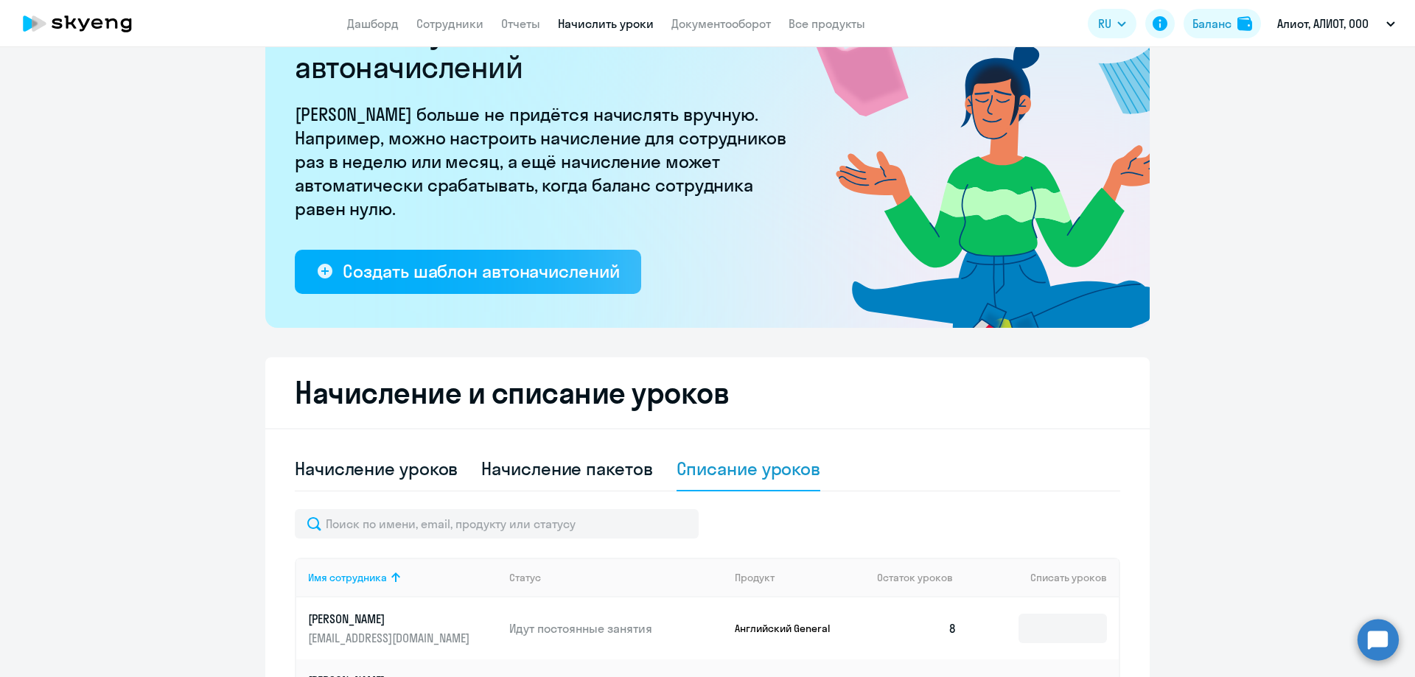
scroll to position [158, 0]
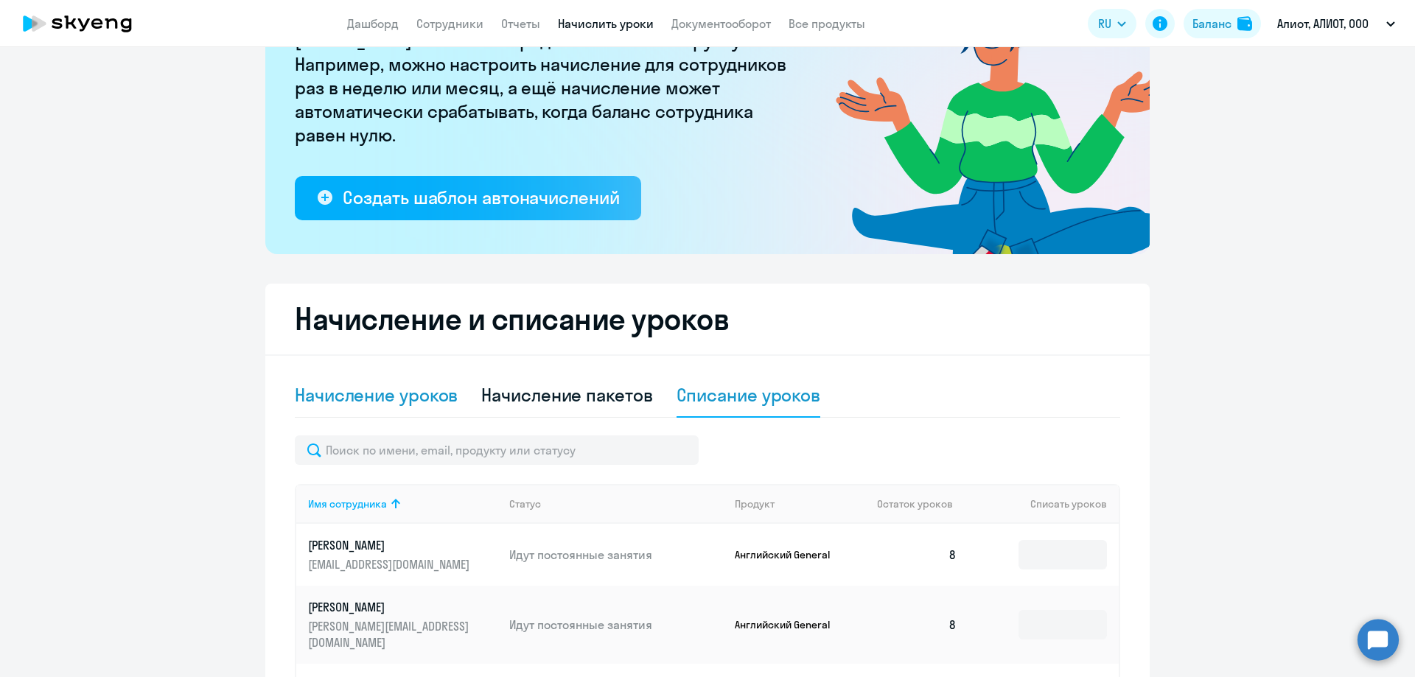
click at [370, 400] on div "Начисление уроков" at bounding box center [376, 395] width 163 height 24
select select "10"
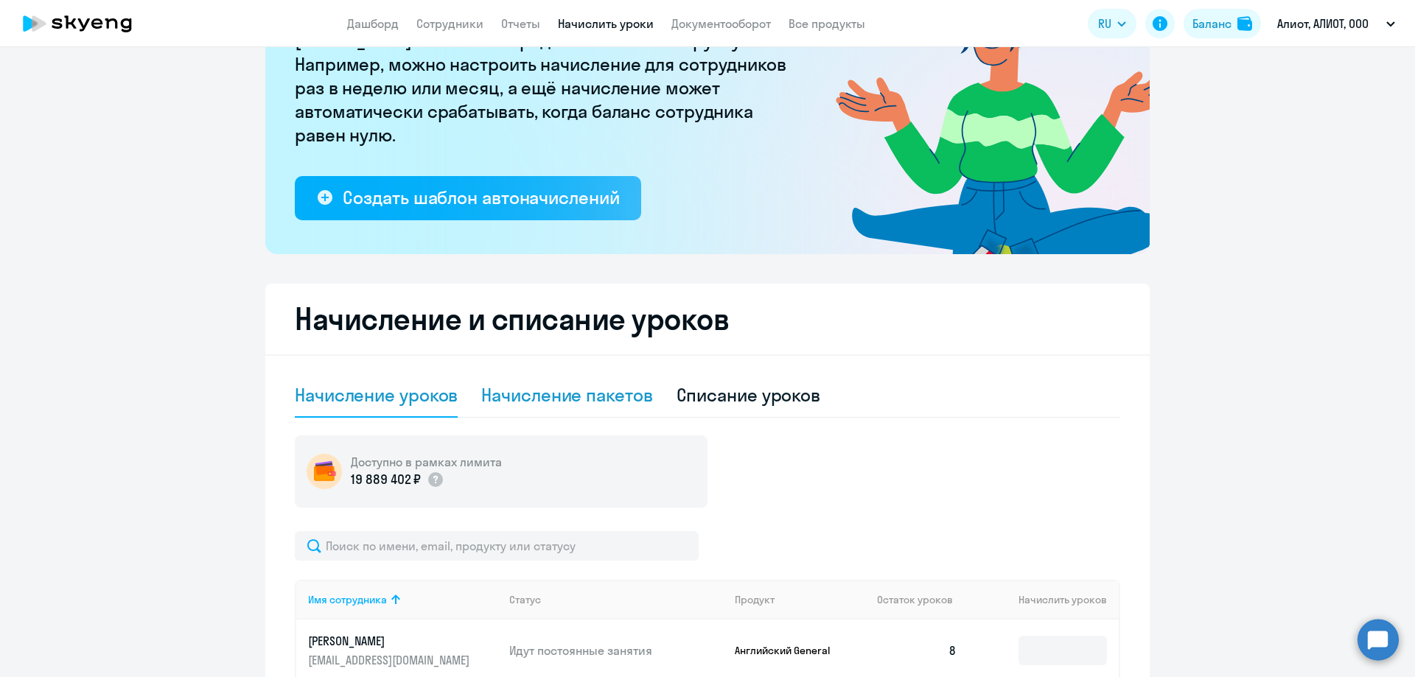
click at [600, 400] on div "Начисление пакетов" at bounding box center [566, 395] width 171 height 24
select select "10"
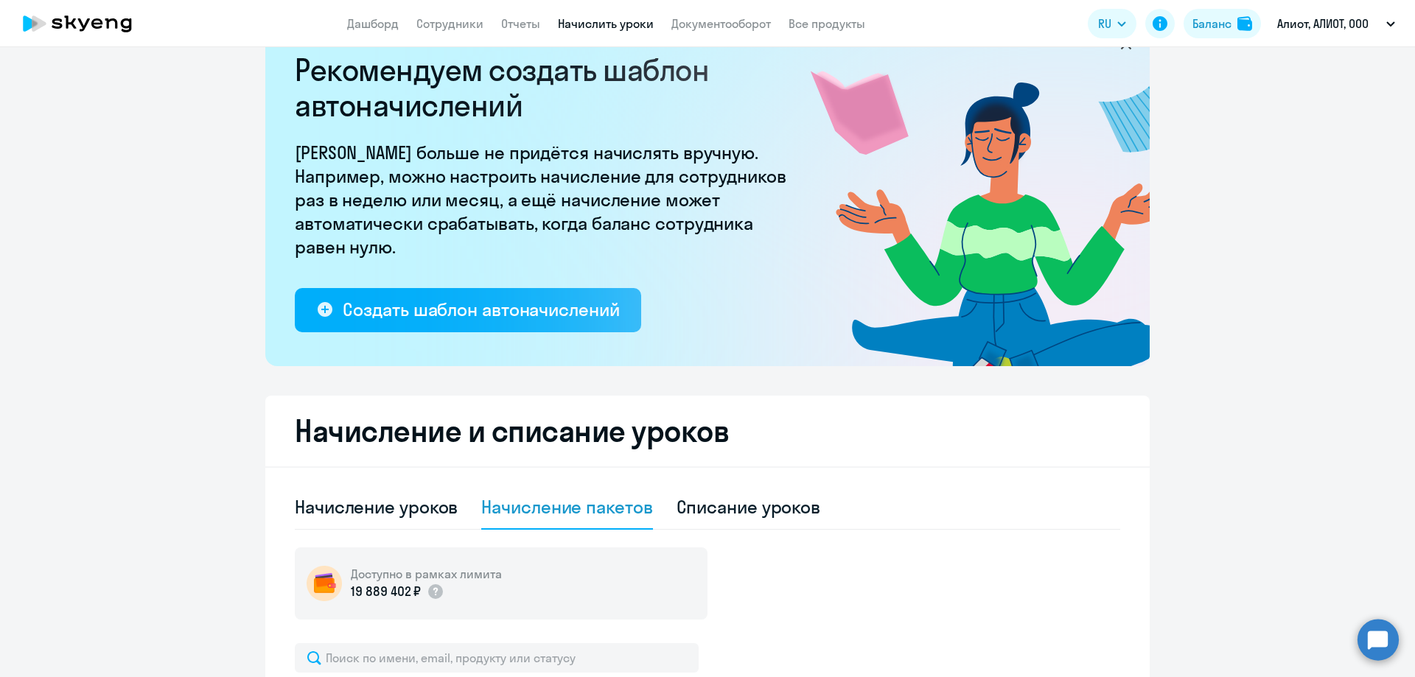
scroll to position [0, 0]
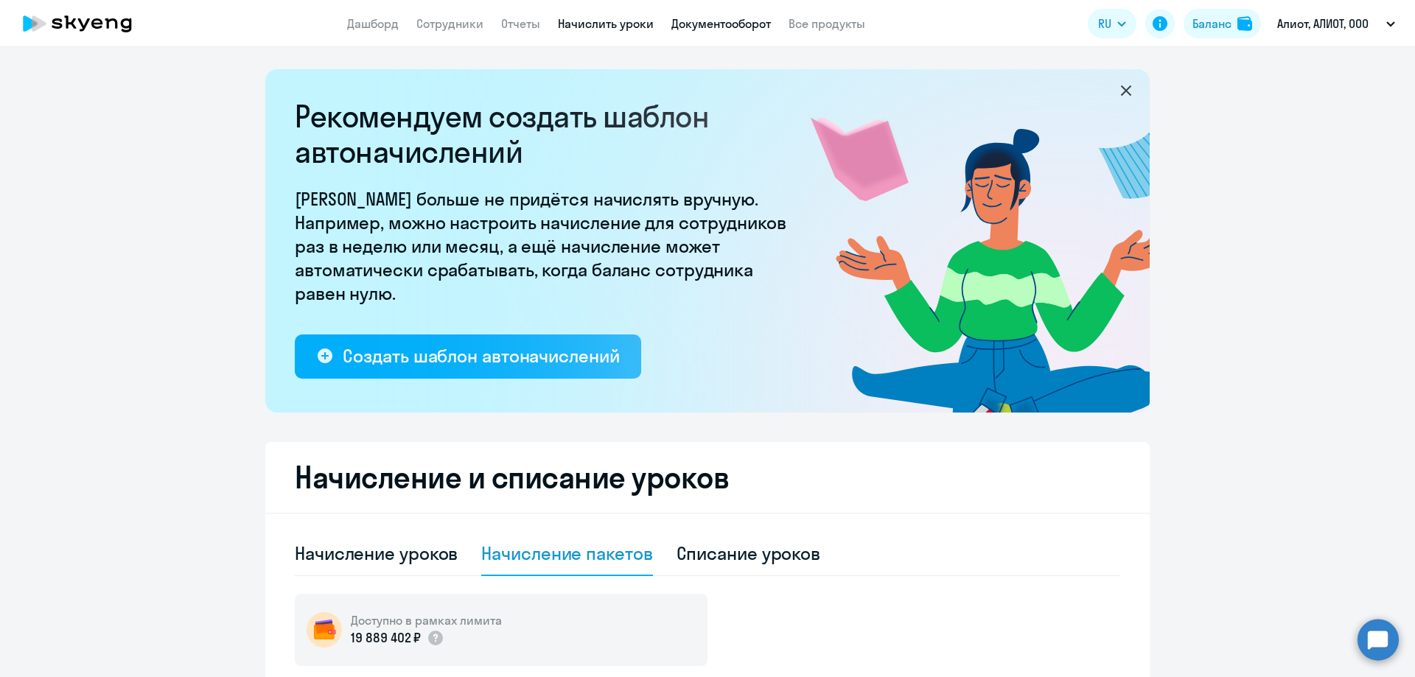
click at [740, 27] on link "Документооборот" at bounding box center [722, 23] width 100 height 15
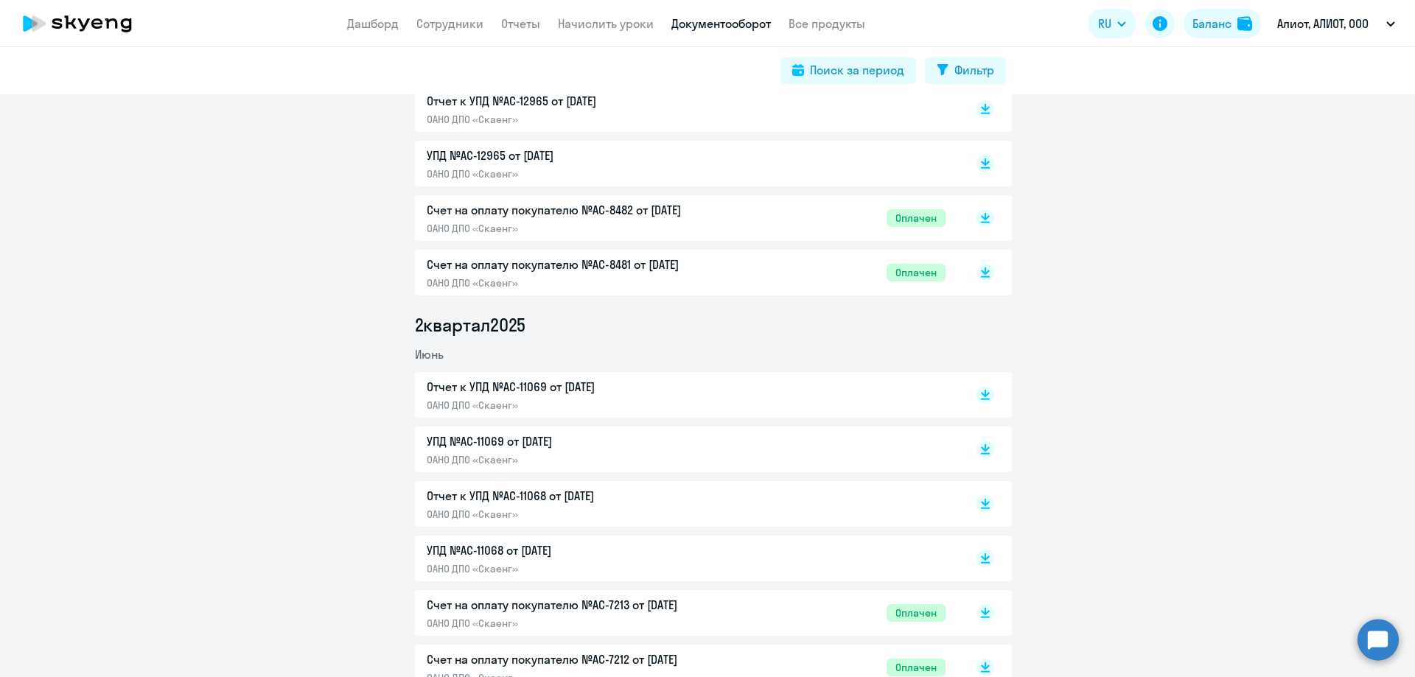
scroll to position [516, 0]
